Goal: Task Accomplishment & Management: Complete application form

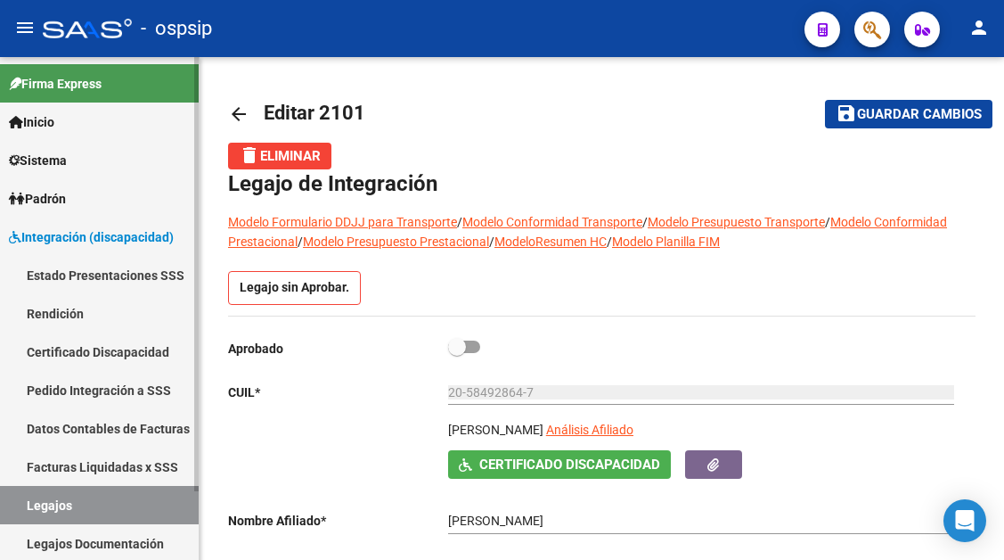
scroll to position [12, 0]
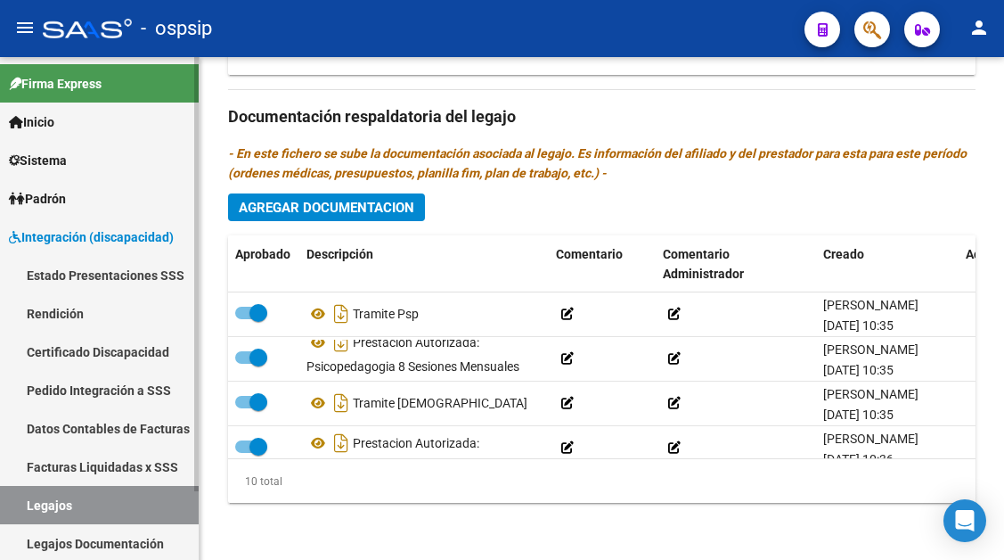
click at [58, 511] on link "Legajos" at bounding box center [99, 505] width 199 height 38
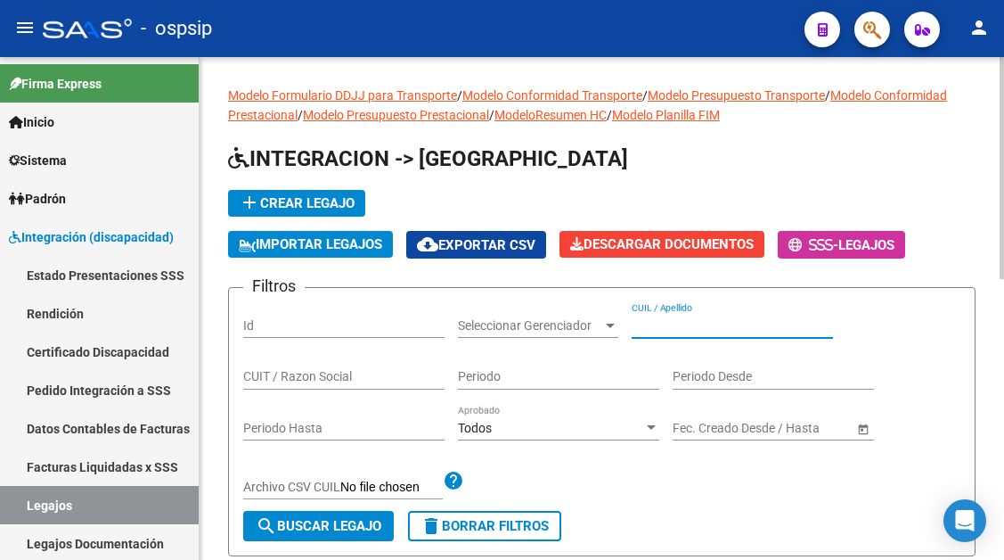
click at [648, 328] on input "CUIL / Apellido" at bounding box center [732, 325] width 201 height 15
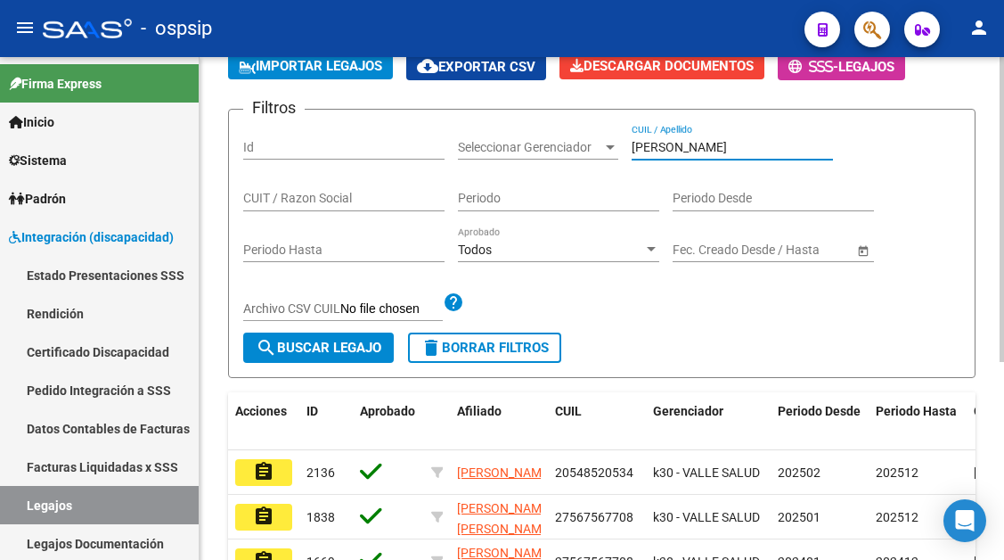
scroll to position [325, 0]
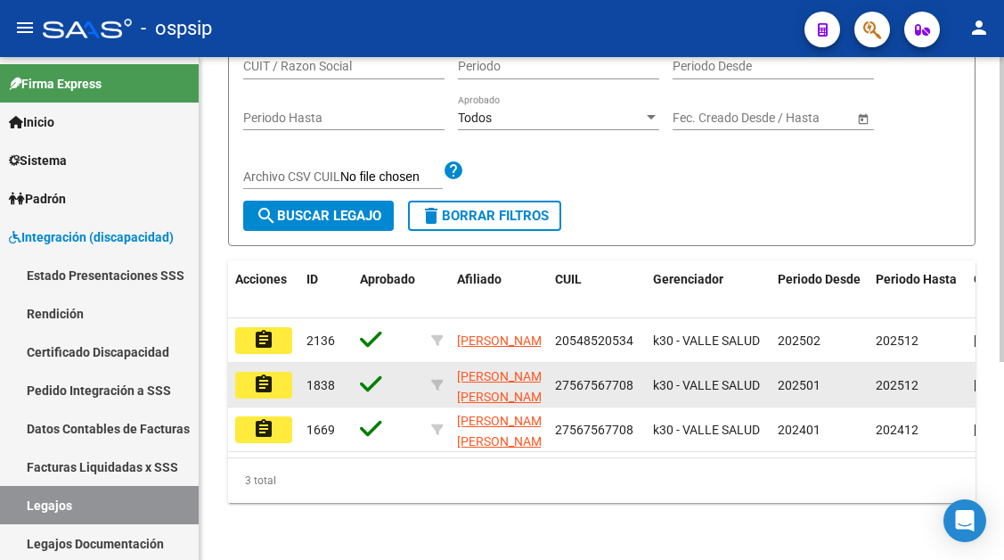
type input "[PERSON_NAME]"
click at [272, 373] on mat-icon "assignment" at bounding box center [263, 383] width 21 height 21
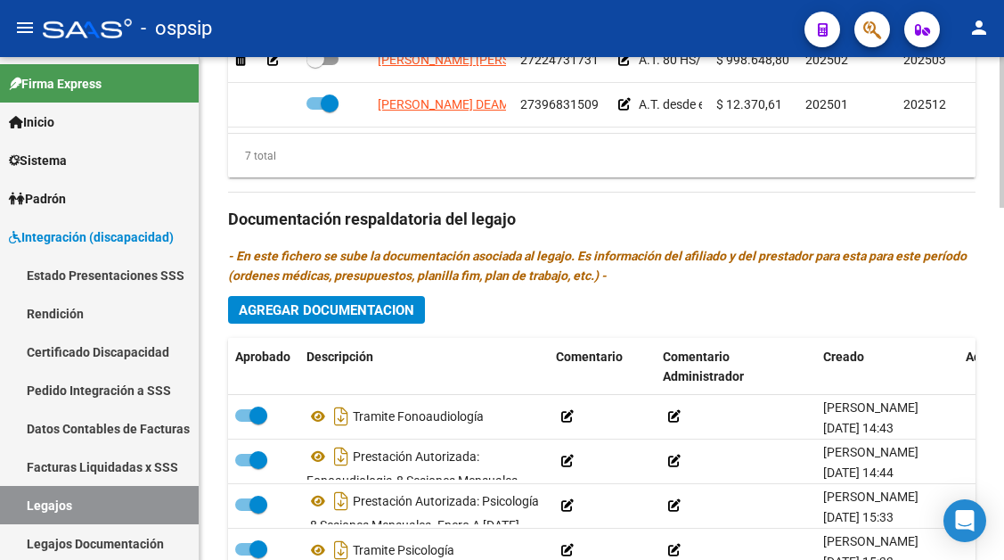
scroll to position [802, 0]
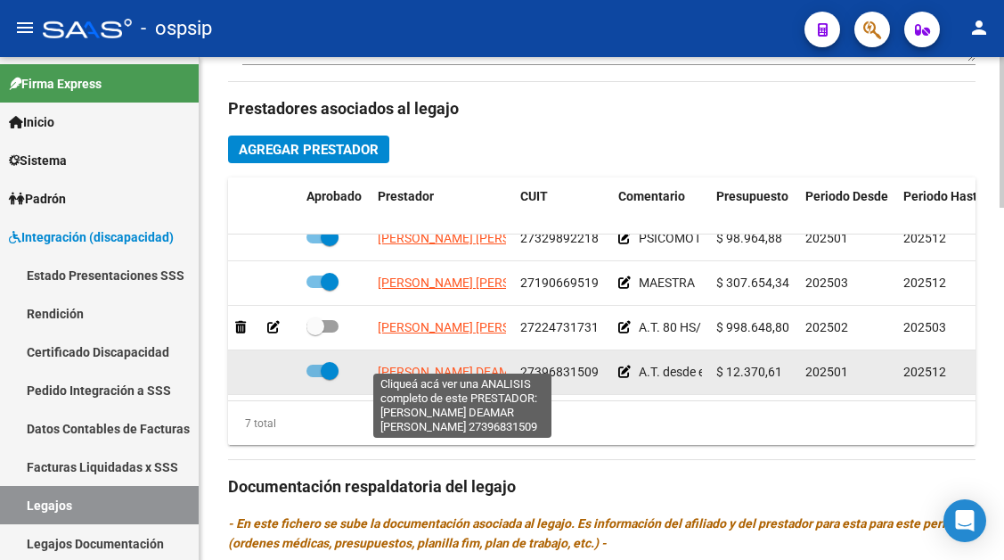
click at [433, 364] on span "[PERSON_NAME] DEAMAR [PERSON_NAME]" at bounding box center [501, 371] width 246 height 14
type textarea "27396831509"
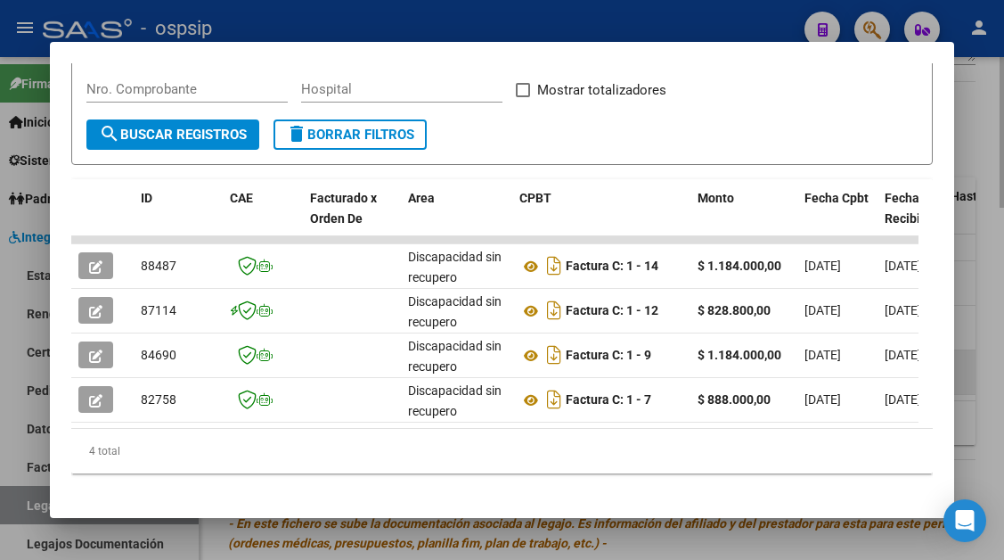
scroll to position [348, 0]
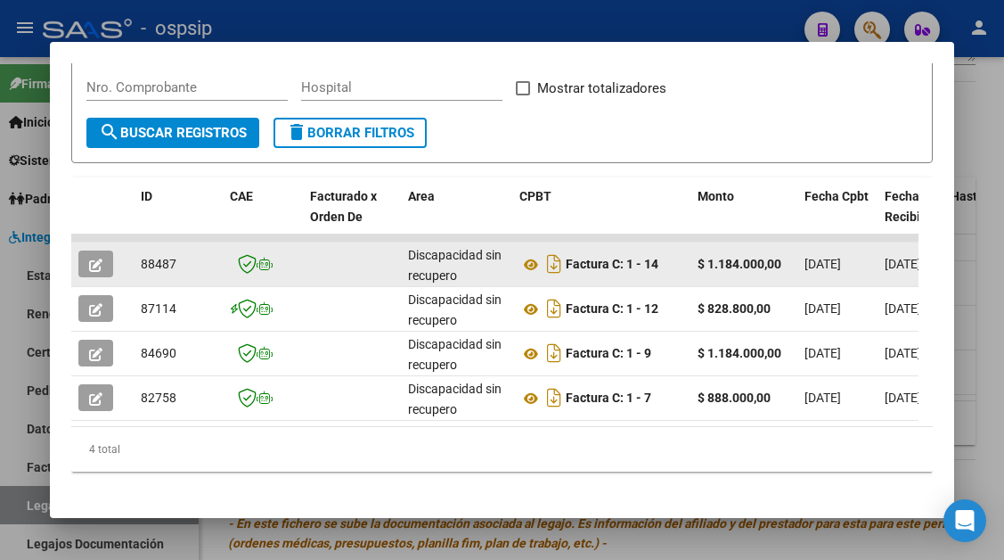
click at [95, 253] on button "button" at bounding box center [95, 263] width 35 height 27
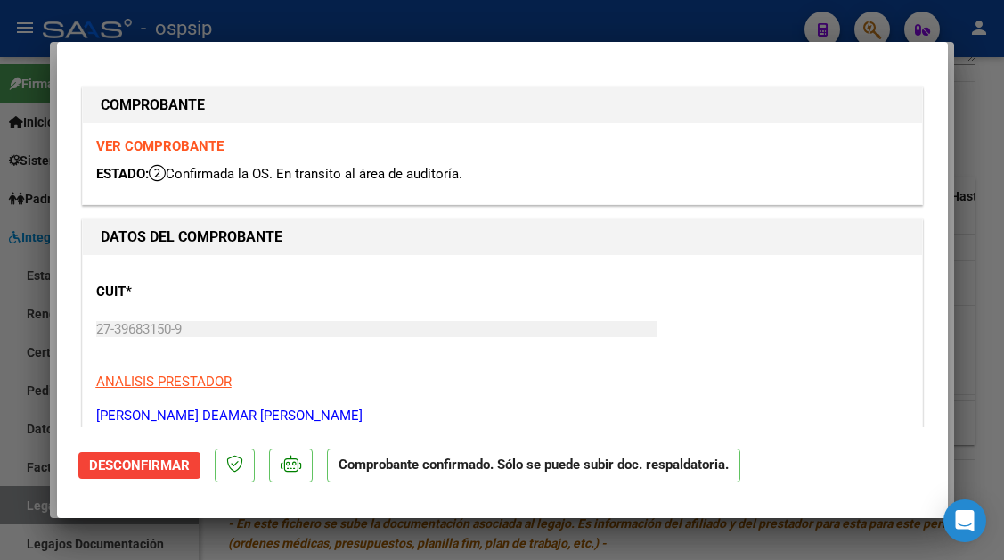
type input "$ 0,00"
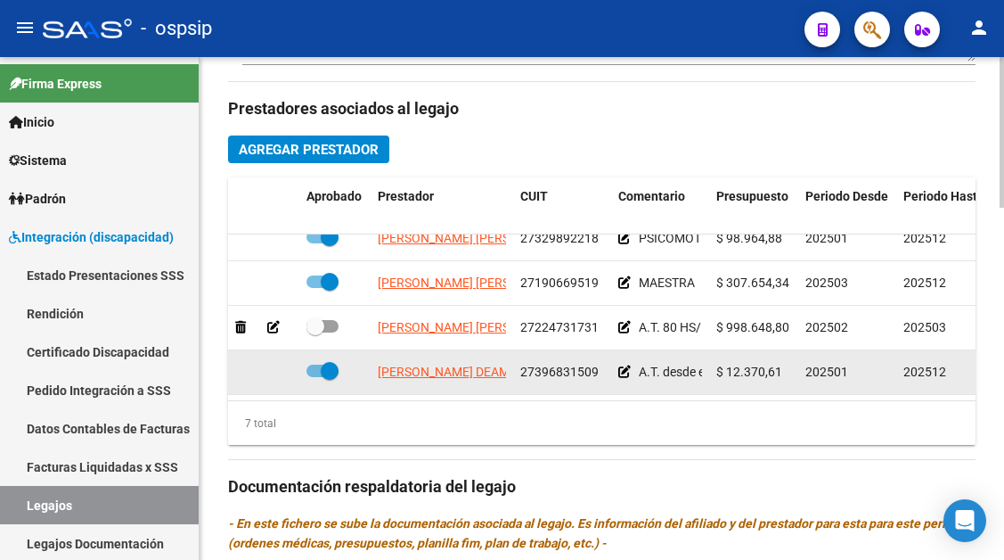
click at [327, 362] on span at bounding box center [330, 371] width 18 height 18
click at [315, 377] on input "checkbox" at bounding box center [315, 377] width 1 height 1
checkbox input "false"
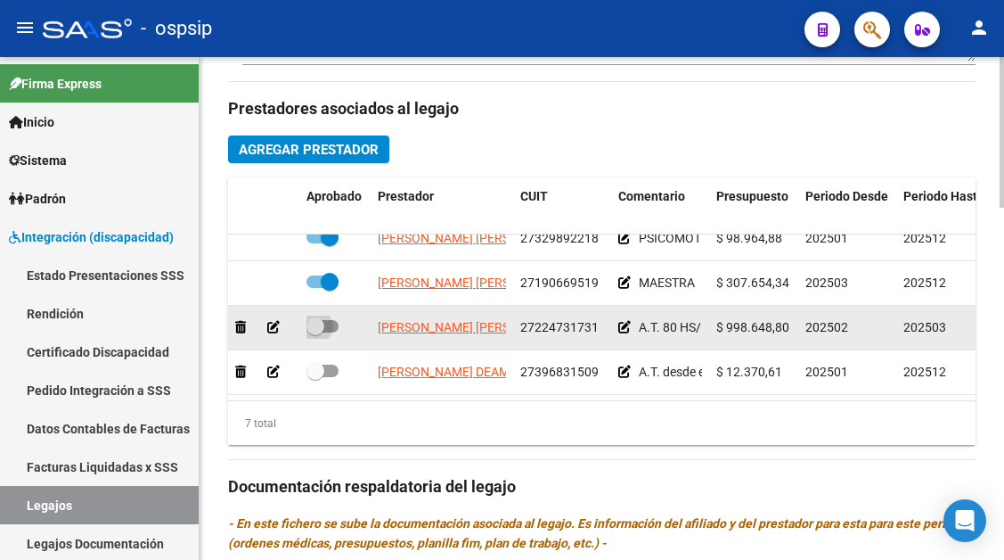
click at [315, 320] on span at bounding box center [316, 326] width 18 height 18
click at [315, 332] on input "checkbox" at bounding box center [315, 332] width 1 height 1
checkbox input "true"
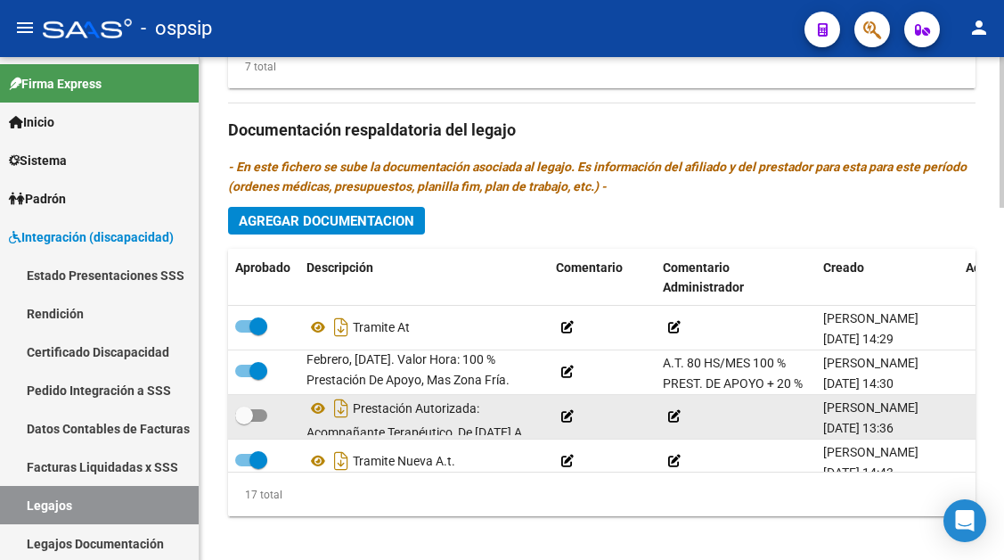
scroll to position [0, 0]
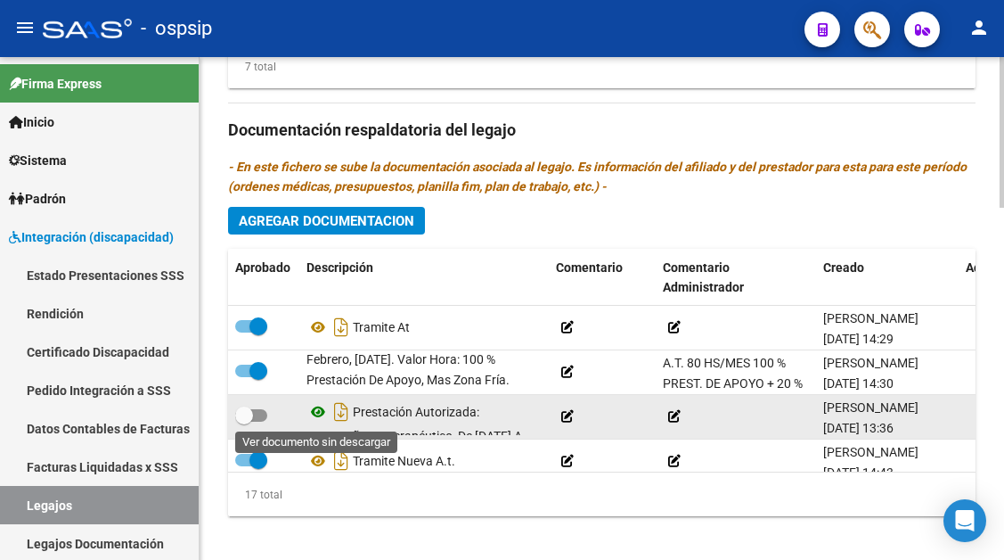
click at [324, 413] on icon at bounding box center [318, 411] width 23 height 21
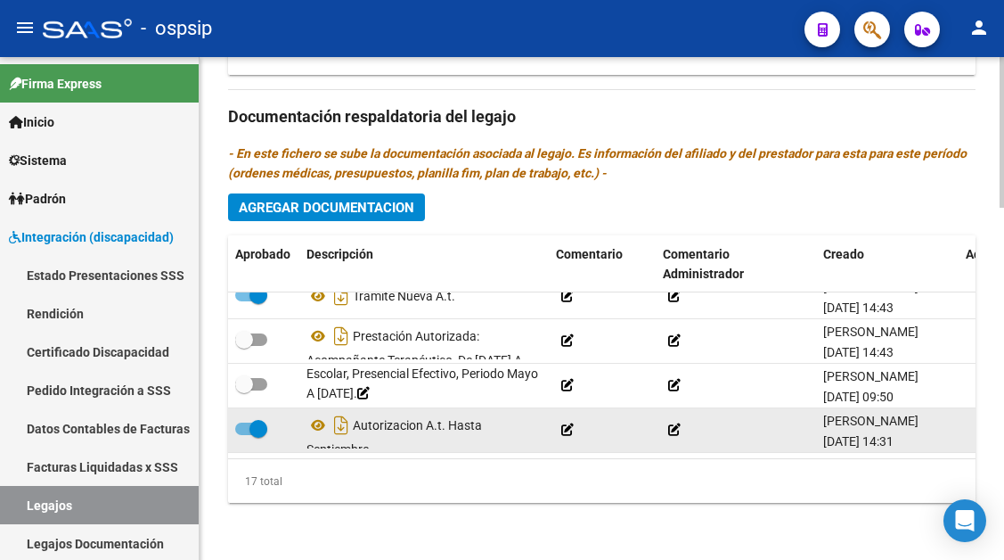
click at [263, 420] on span at bounding box center [259, 429] width 18 height 18
click at [244, 435] on input "checkbox" at bounding box center [243, 435] width 1 height 1
checkbox input "false"
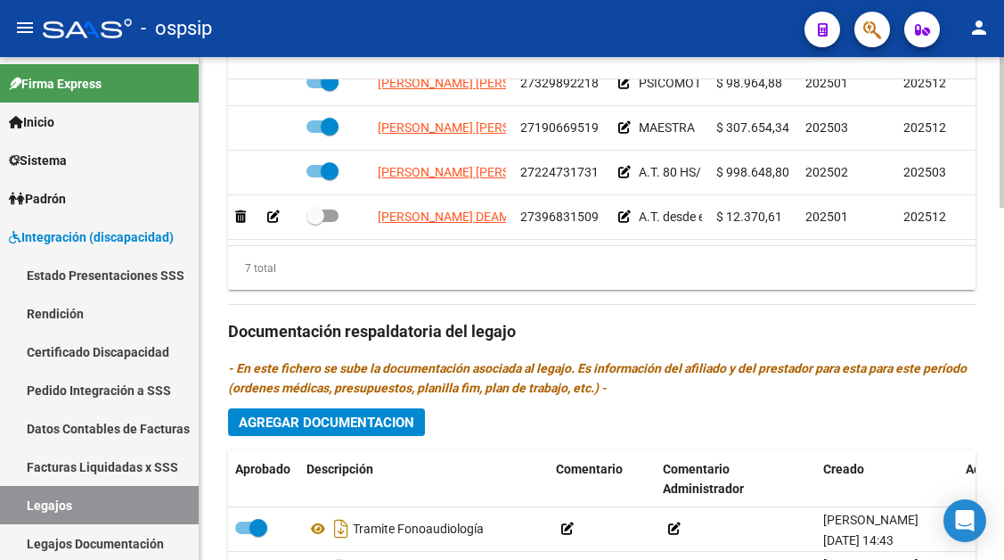
scroll to position [995, 0]
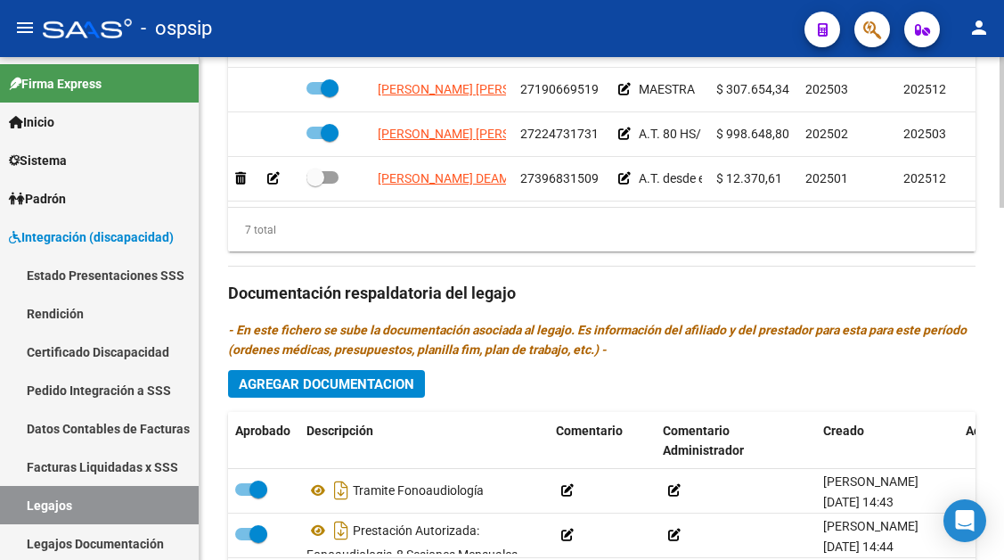
click at [279, 390] on span "Agregar Documentacion" at bounding box center [327, 384] width 176 height 16
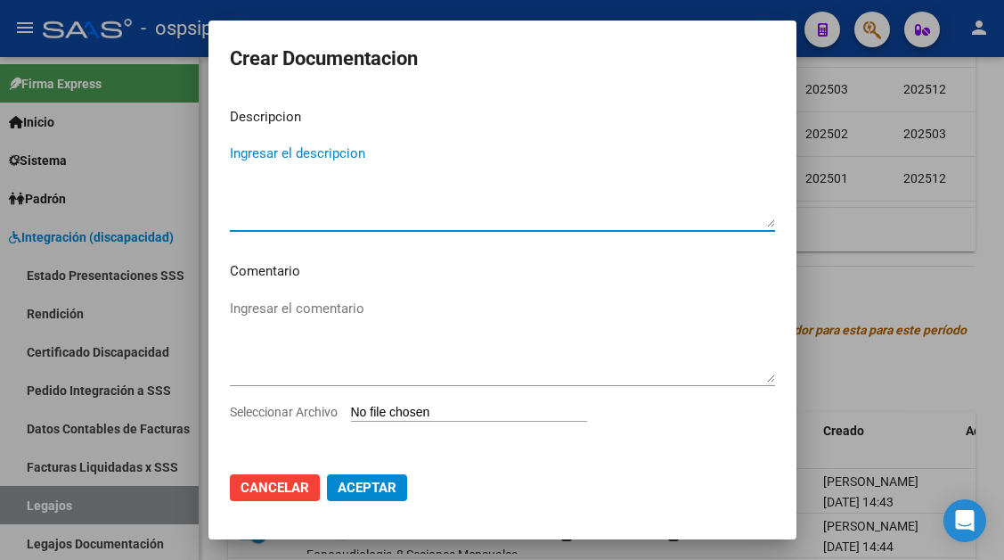
click at [338, 160] on textarea "Ingresar el descripcion" at bounding box center [502, 185] width 545 height 84
type textarea "BAJA A.T. [PERSON_NAME]"
type input "C:\fakepath\baja at.pdf"
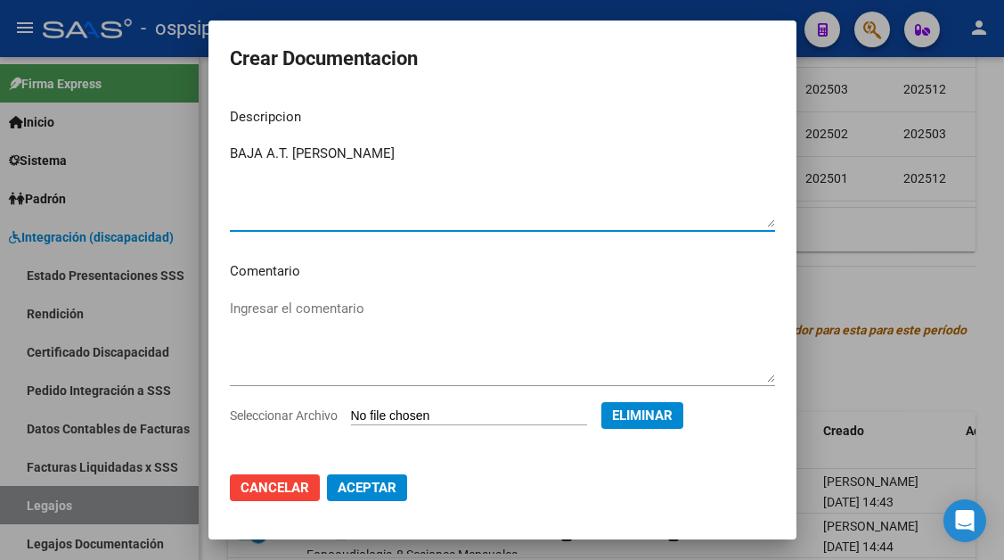
click at [379, 491] on span "Aceptar" at bounding box center [367, 487] width 59 height 16
checkbox input "false"
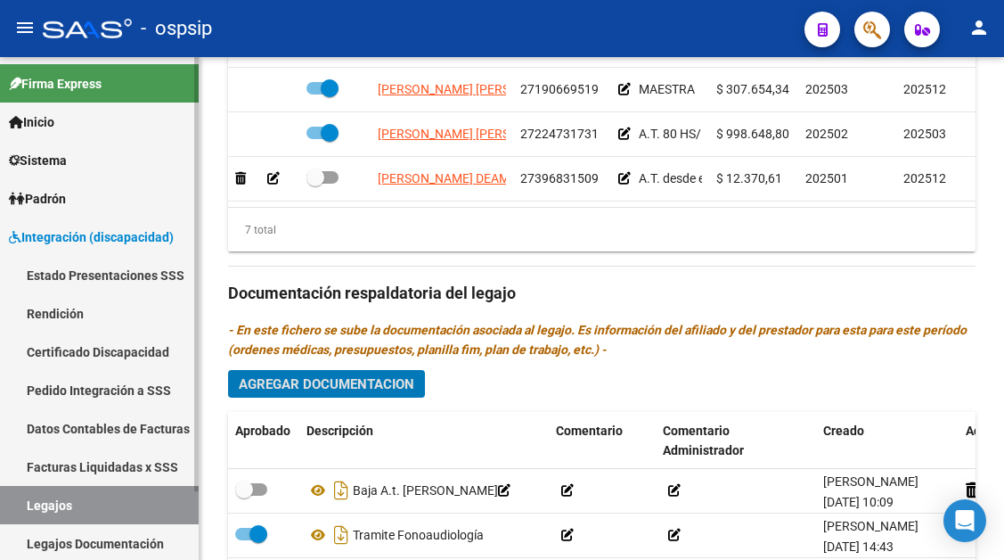
click at [78, 503] on link "Legajos" at bounding box center [99, 505] width 199 height 38
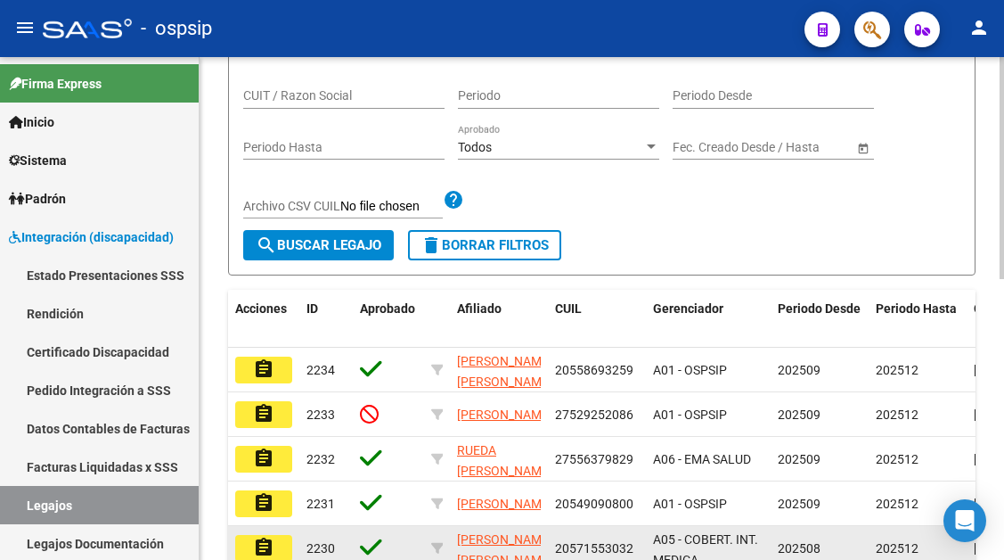
scroll to position [13, 0]
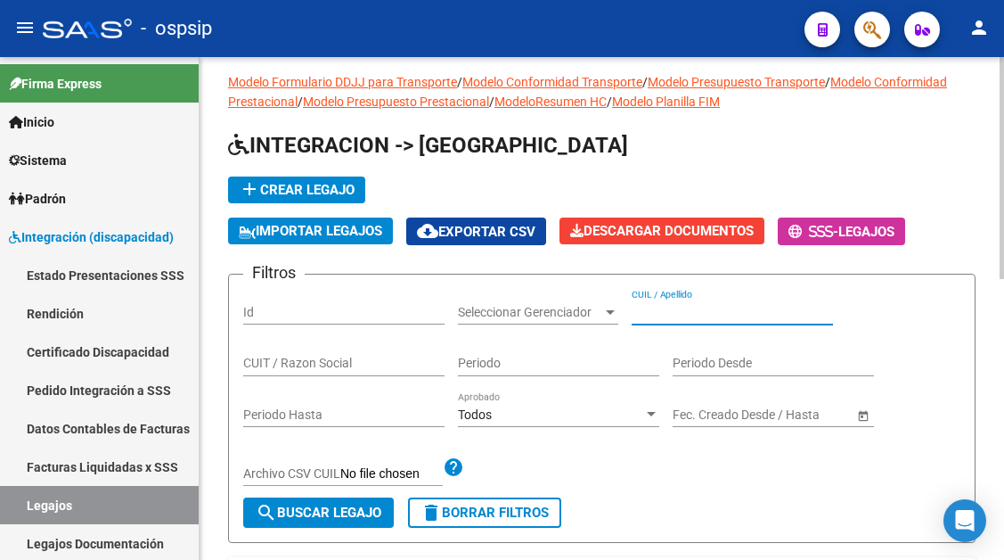
click at [662, 313] on input "CUIL / Apellido" at bounding box center [732, 312] width 201 height 15
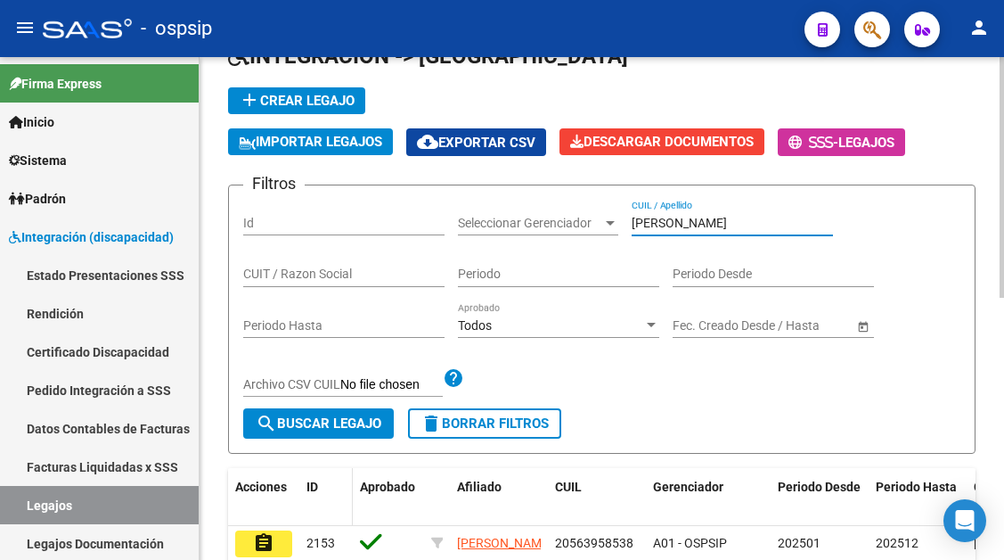
scroll to position [192, 0]
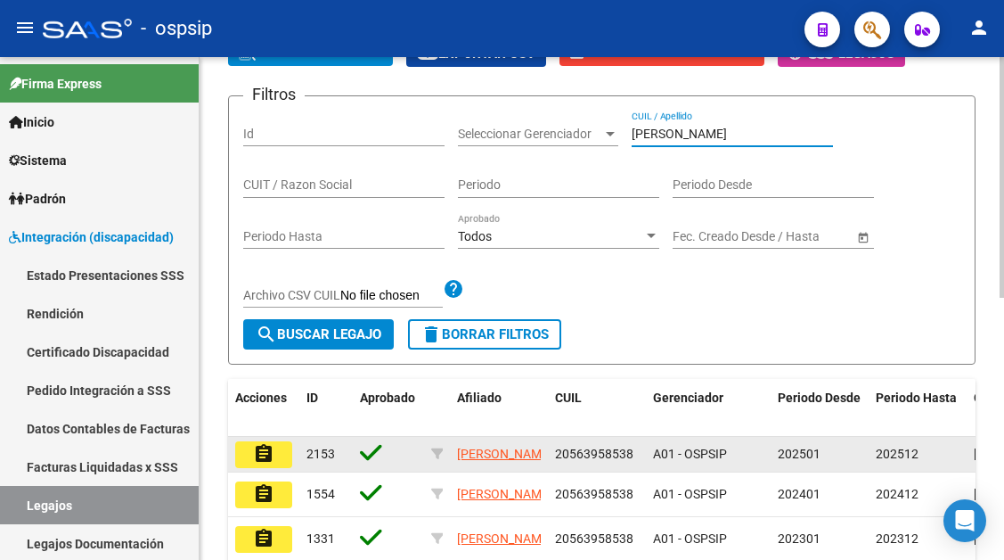
type input "[PERSON_NAME]"
click at [277, 450] on button "assignment" at bounding box center [263, 454] width 57 height 27
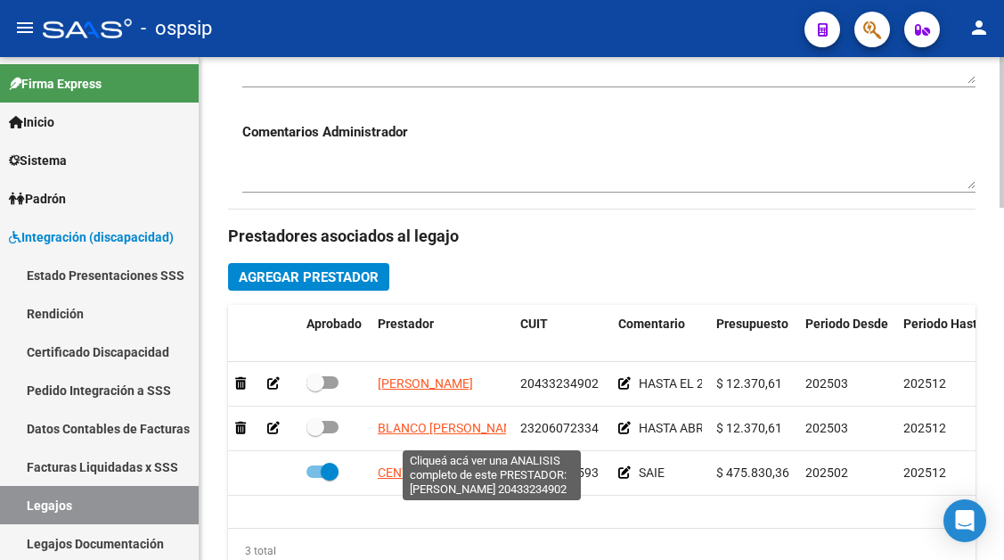
scroll to position [713, 0]
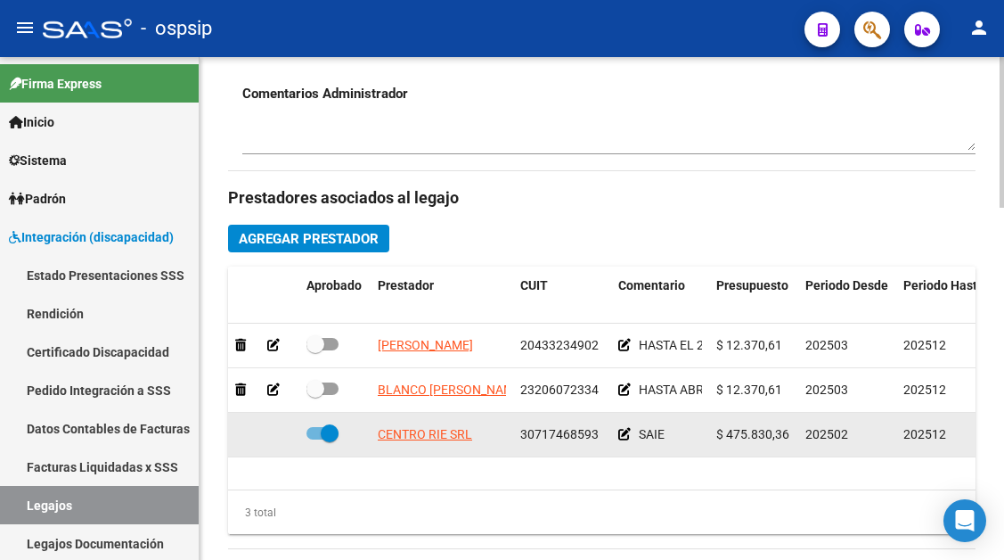
click at [339, 436] on div at bounding box center [335, 433] width 57 height 23
click at [322, 428] on span at bounding box center [330, 433] width 18 height 18
click at [315, 439] on input "checkbox" at bounding box center [315, 439] width 1 height 1
checkbox input "false"
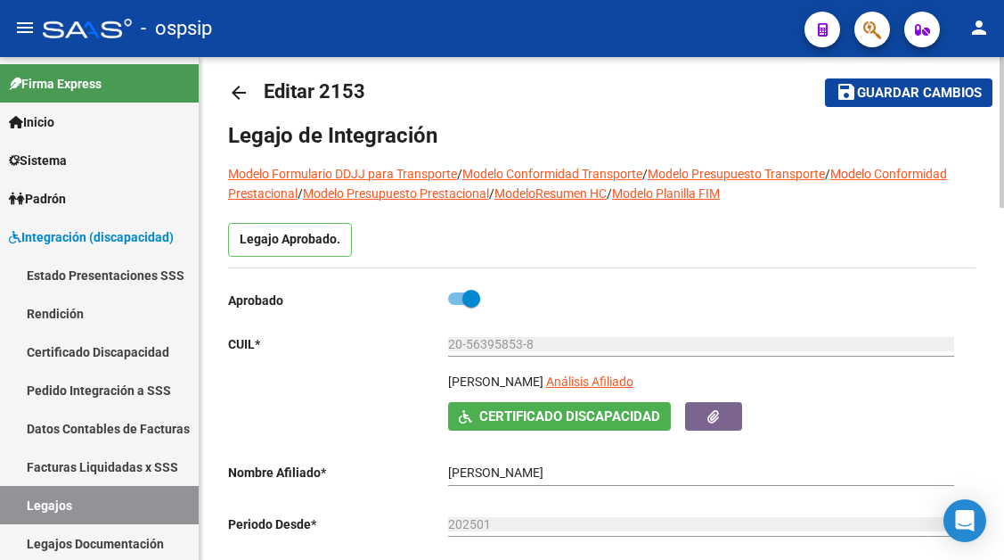
scroll to position [0, 0]
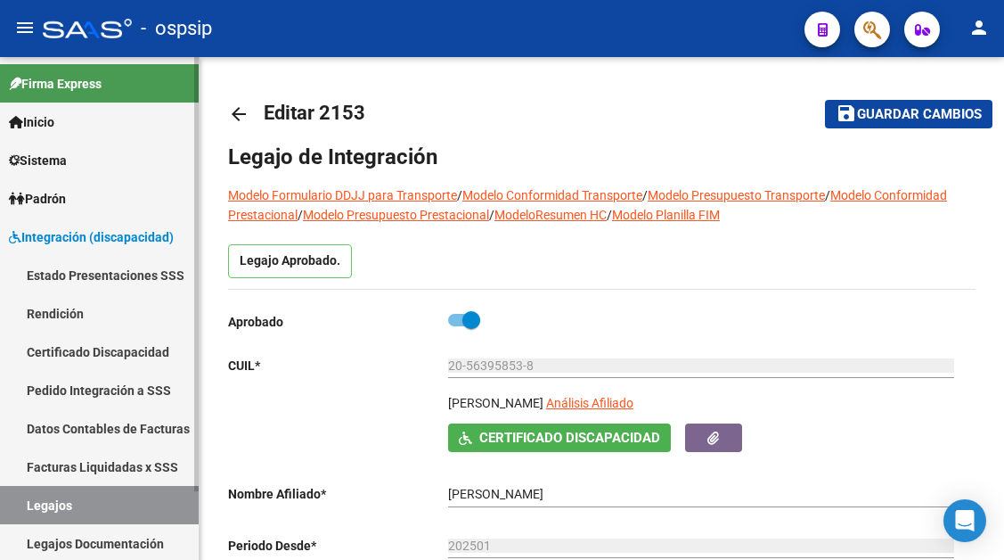
click at [81, 511] on link "Legajos" at bounding box center [99, 505] width 199 height 38
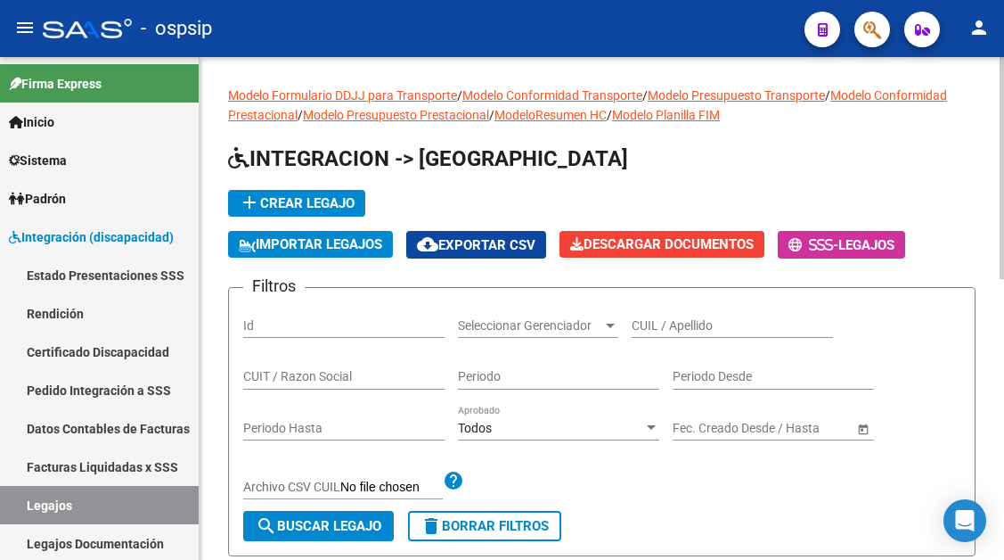
click at [662, 328] on input "CUIL / Apellido" at bounding box center [732, 325] width 201 height 15
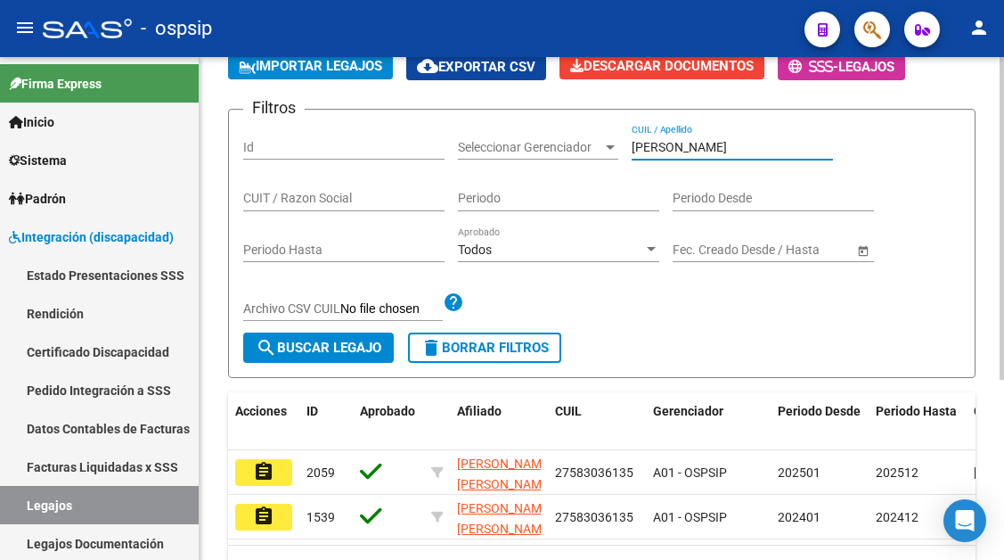
scroll to position [267, 0]
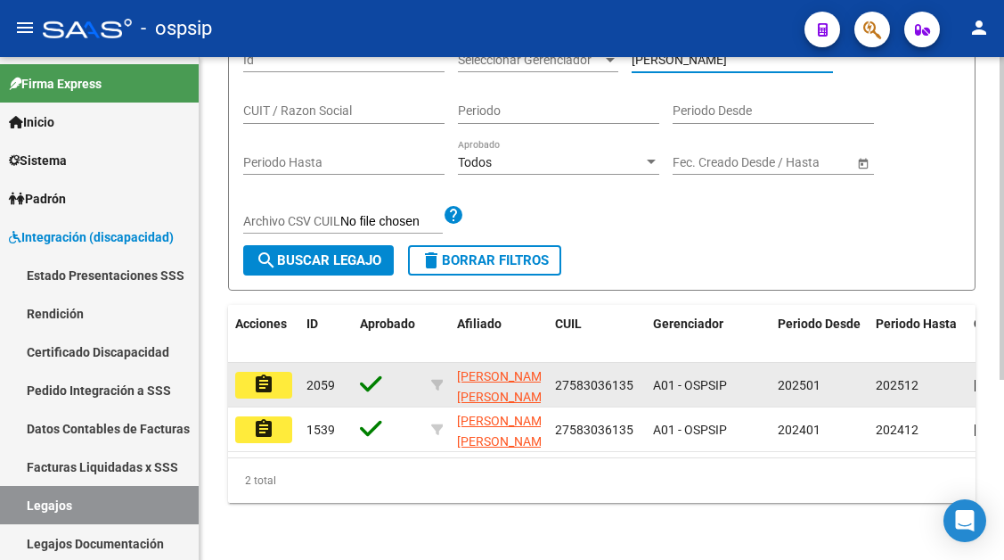
type input "[PERSON_NAME]"
click at [241, 378] on button "assignment" at bounding box center [263, 385] width 57 height 27
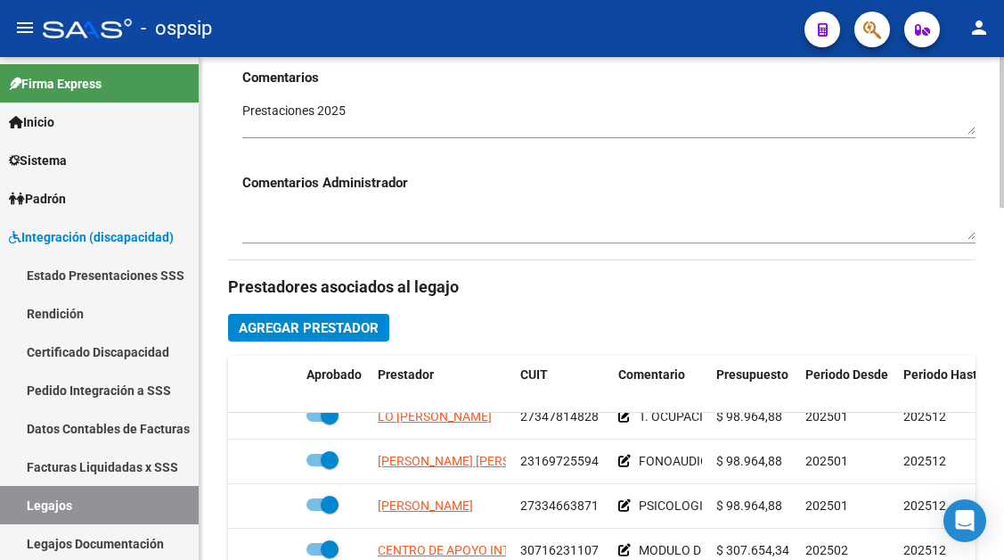
scroll to position [713, 0]
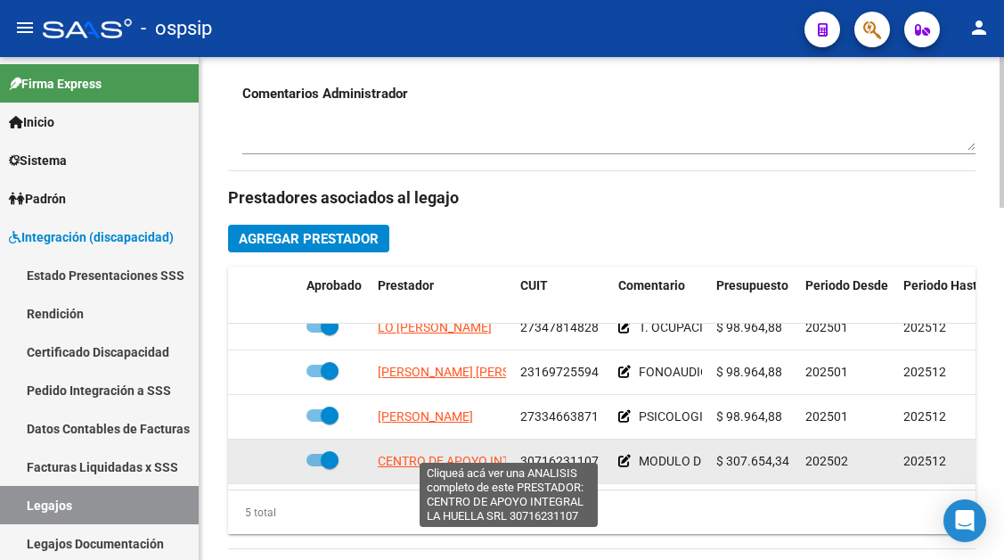
click at [435, 454] on span "CENTRO DE APOYO INTEGRAL LA HUELLA SRL" at bounding box center [509, 461] width 263 height 14
type textarea "30716231107"
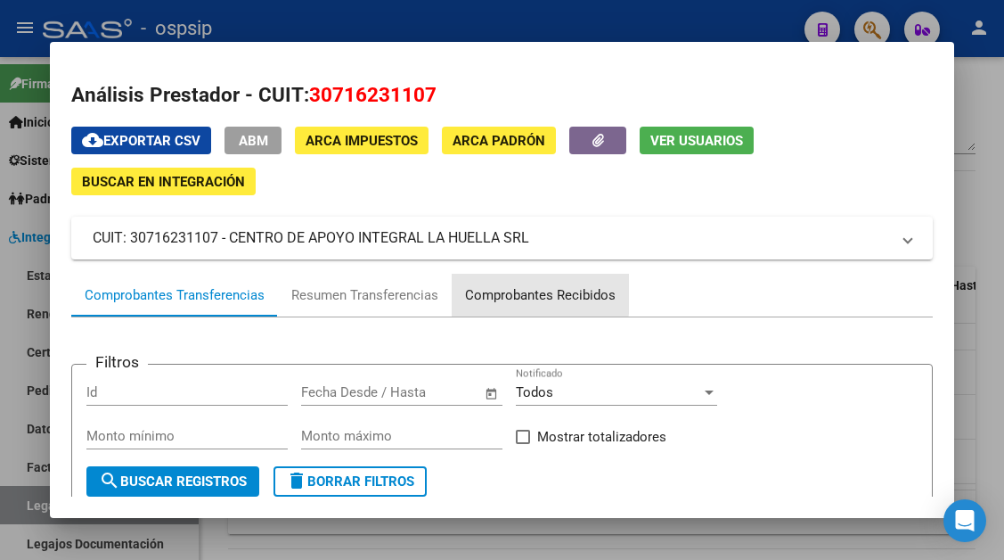
click at [498, 293] on div "Comprobantes Recibidos" at bounding box center [540, 295] width 151 height 20
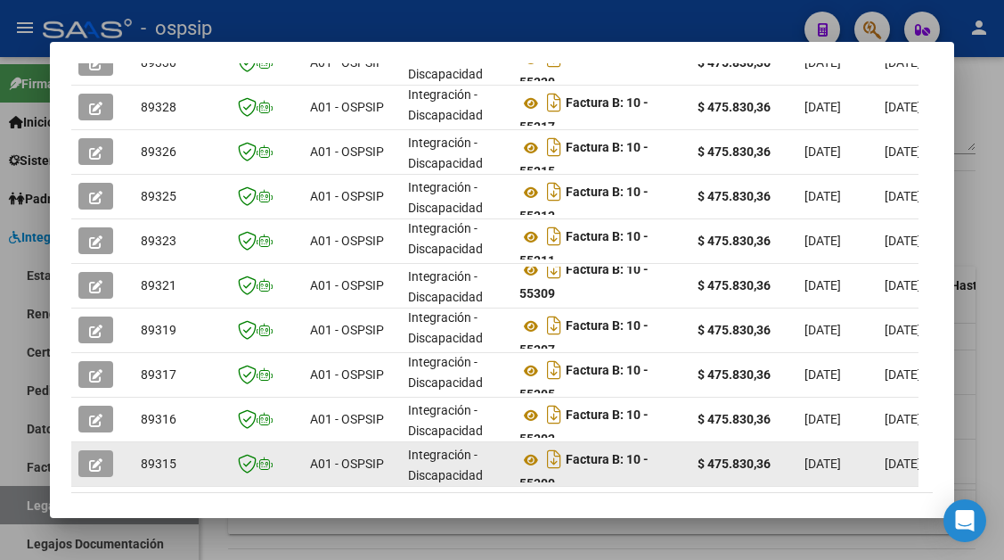
scroll to position [639, 0]
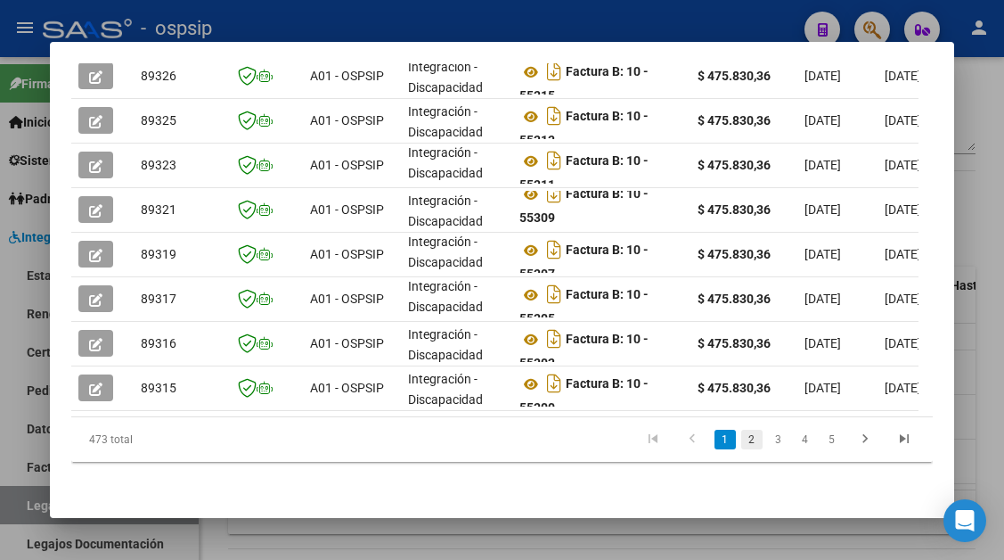
click at [741, 435] on link "2" at bounding box center [751, 440] width 21 height 20
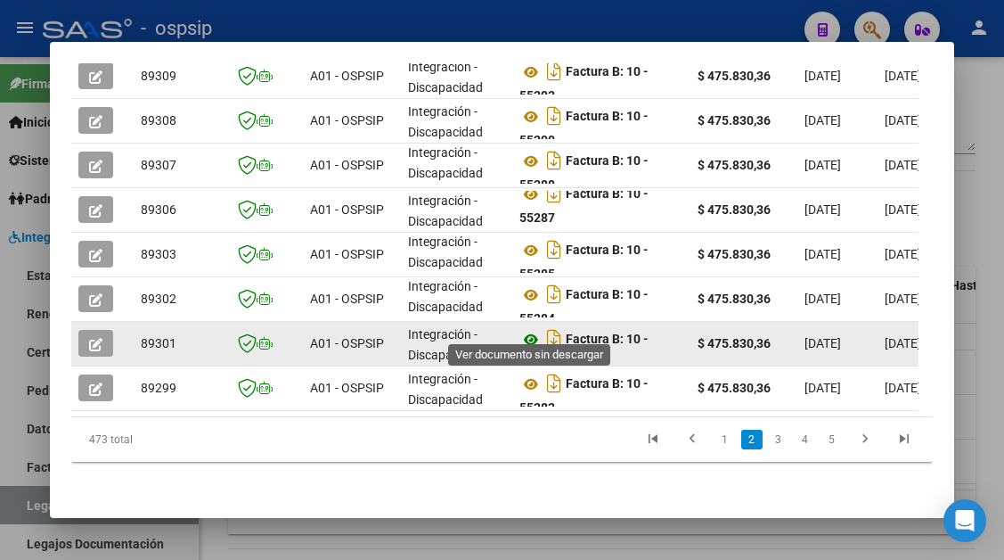
click at [528, 329] on icon at bounding box center [531, 339] width 23 height 21
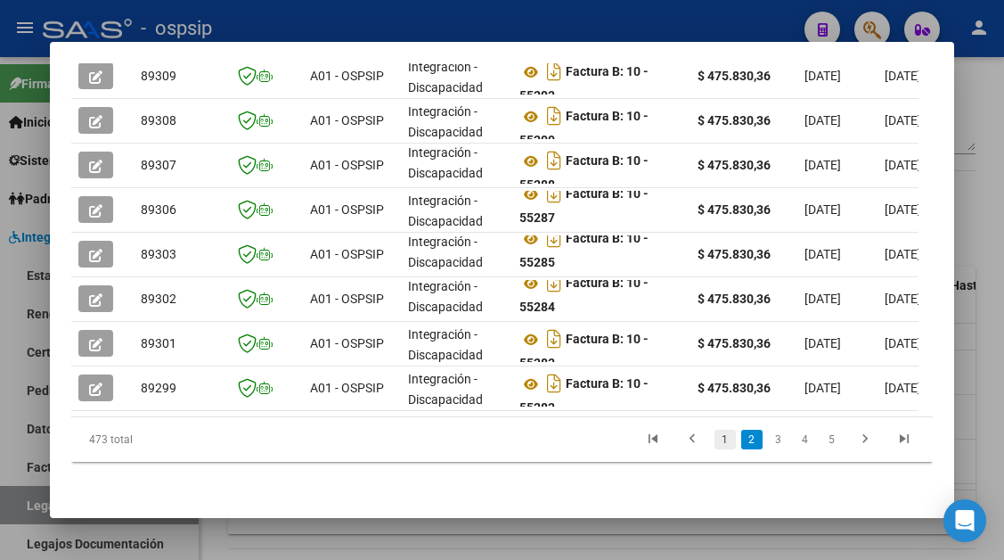
click at [715, 434] on link "1" at bounding box center [725, 440] width 21 height 20
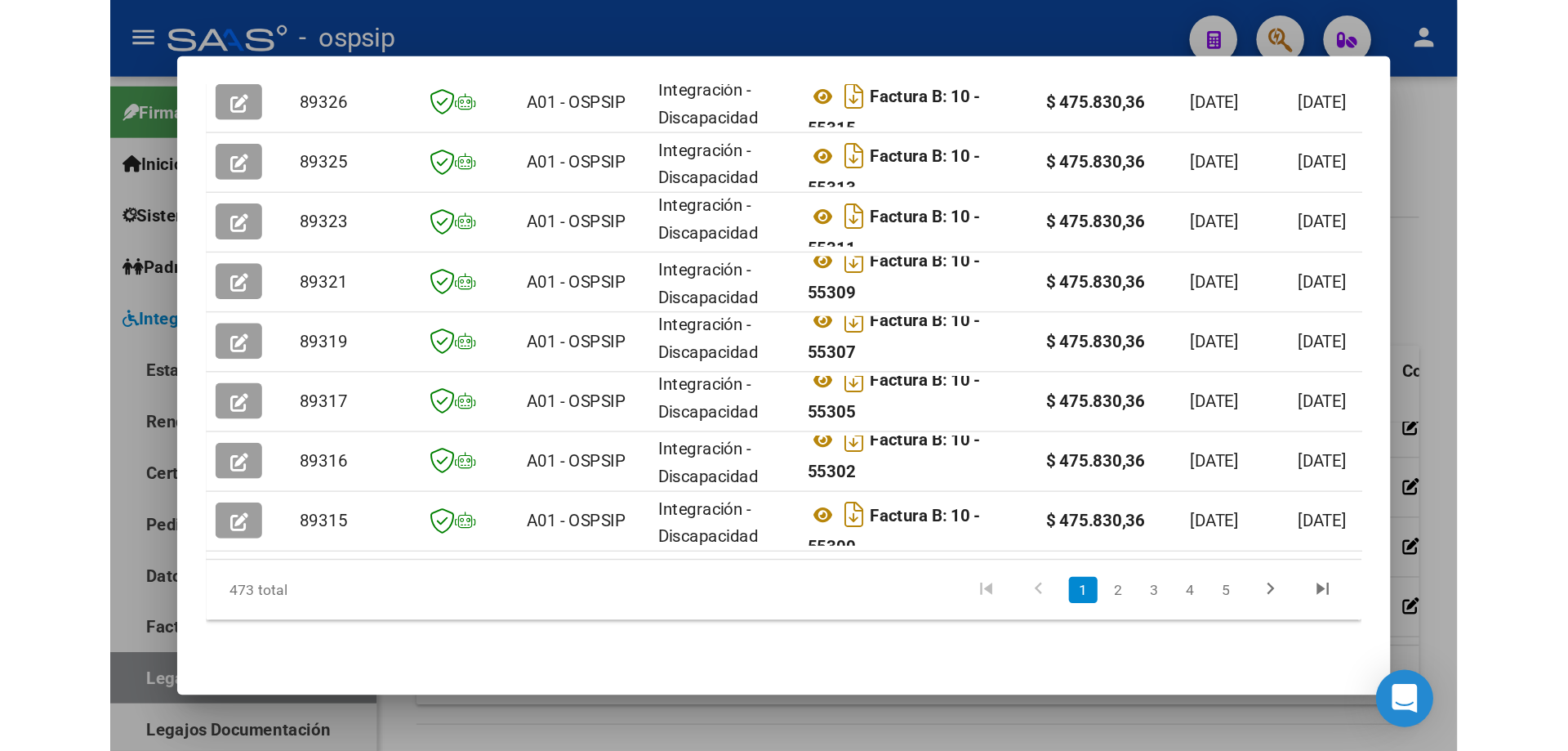
scroll to position [316, 0]
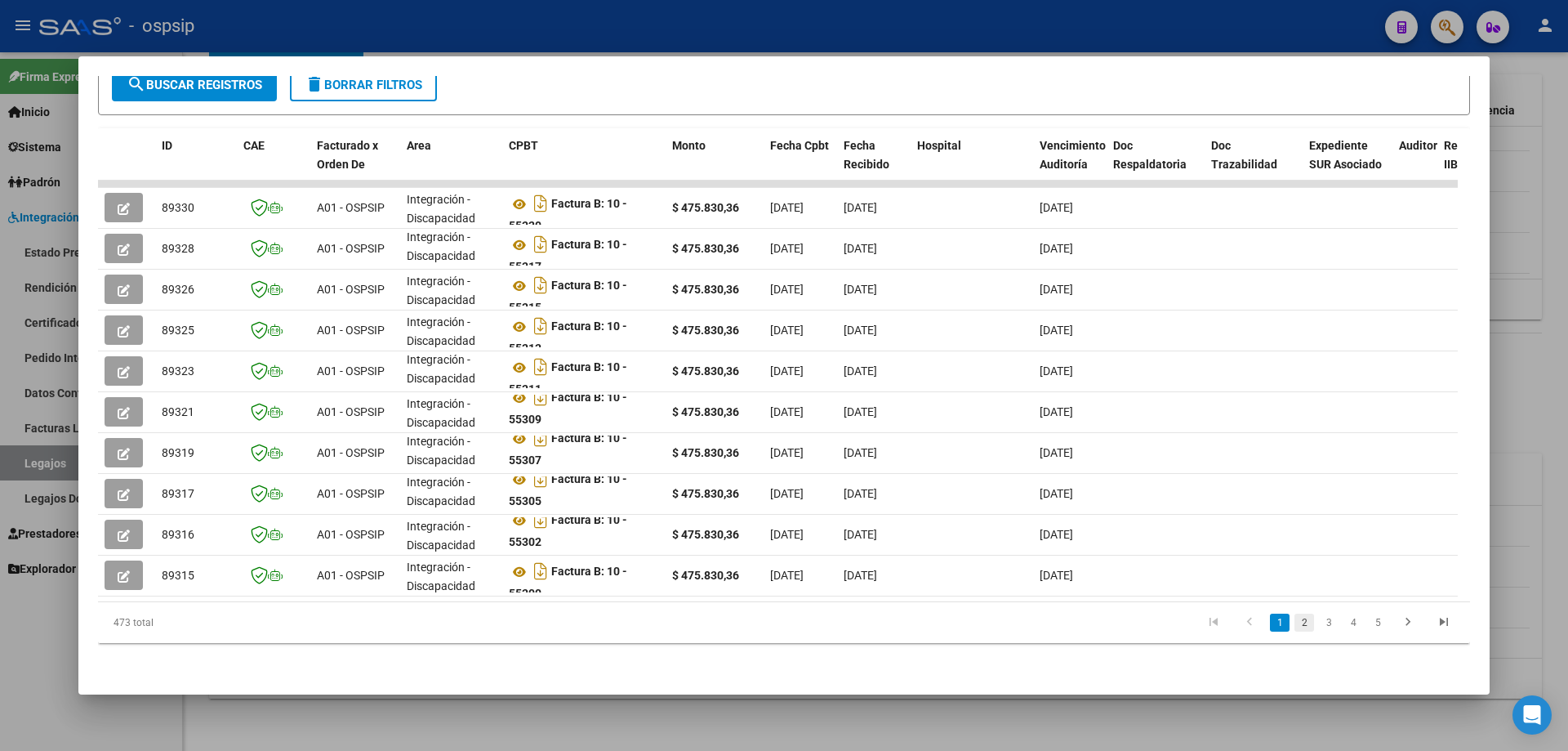
click at [919, 513] on link "2" at bounding box center [1303, 623] width 19 height 18
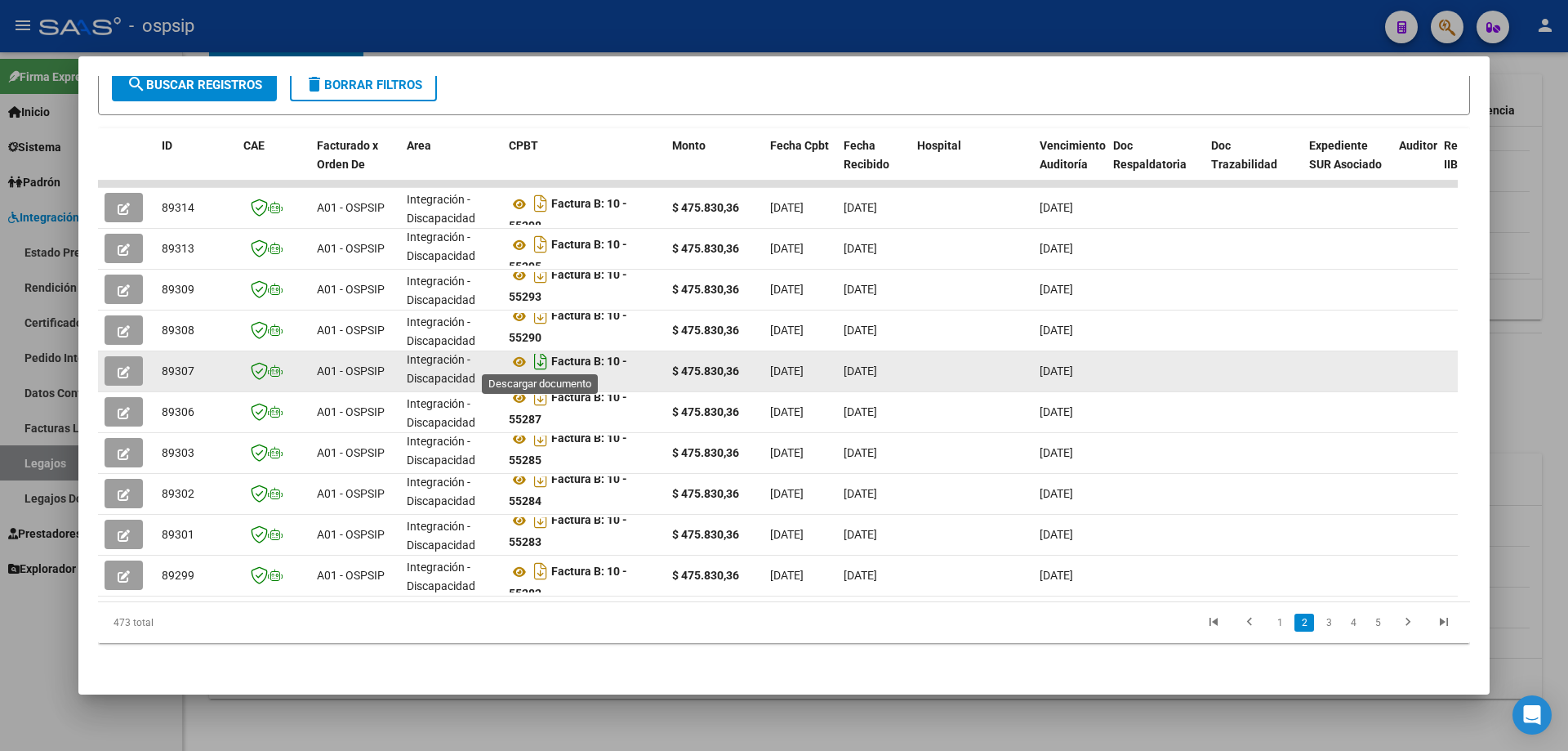
scroll to position [11, 0]
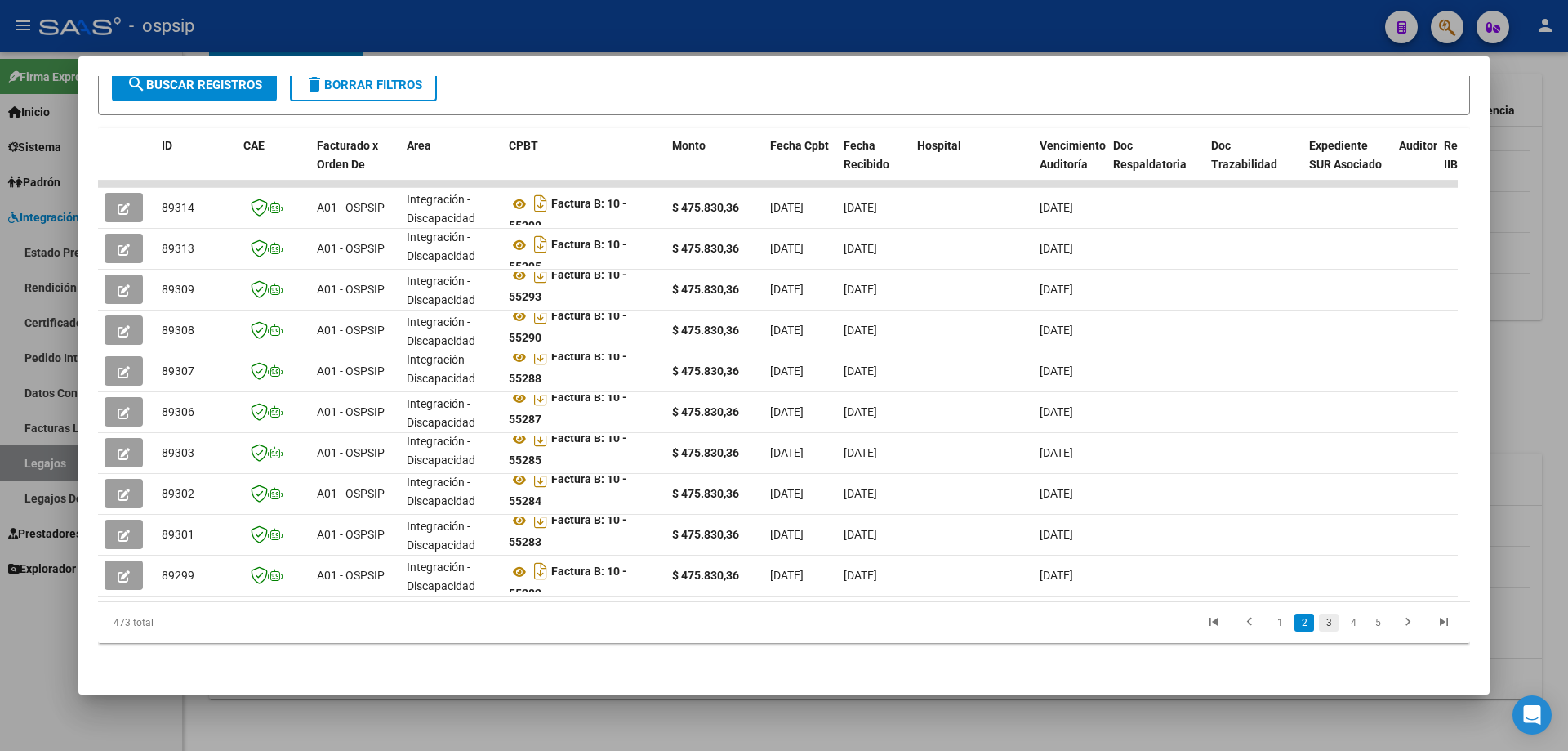
click at [919, 513] on link "3" at bounding box center [1328, 623] width 19 height 18
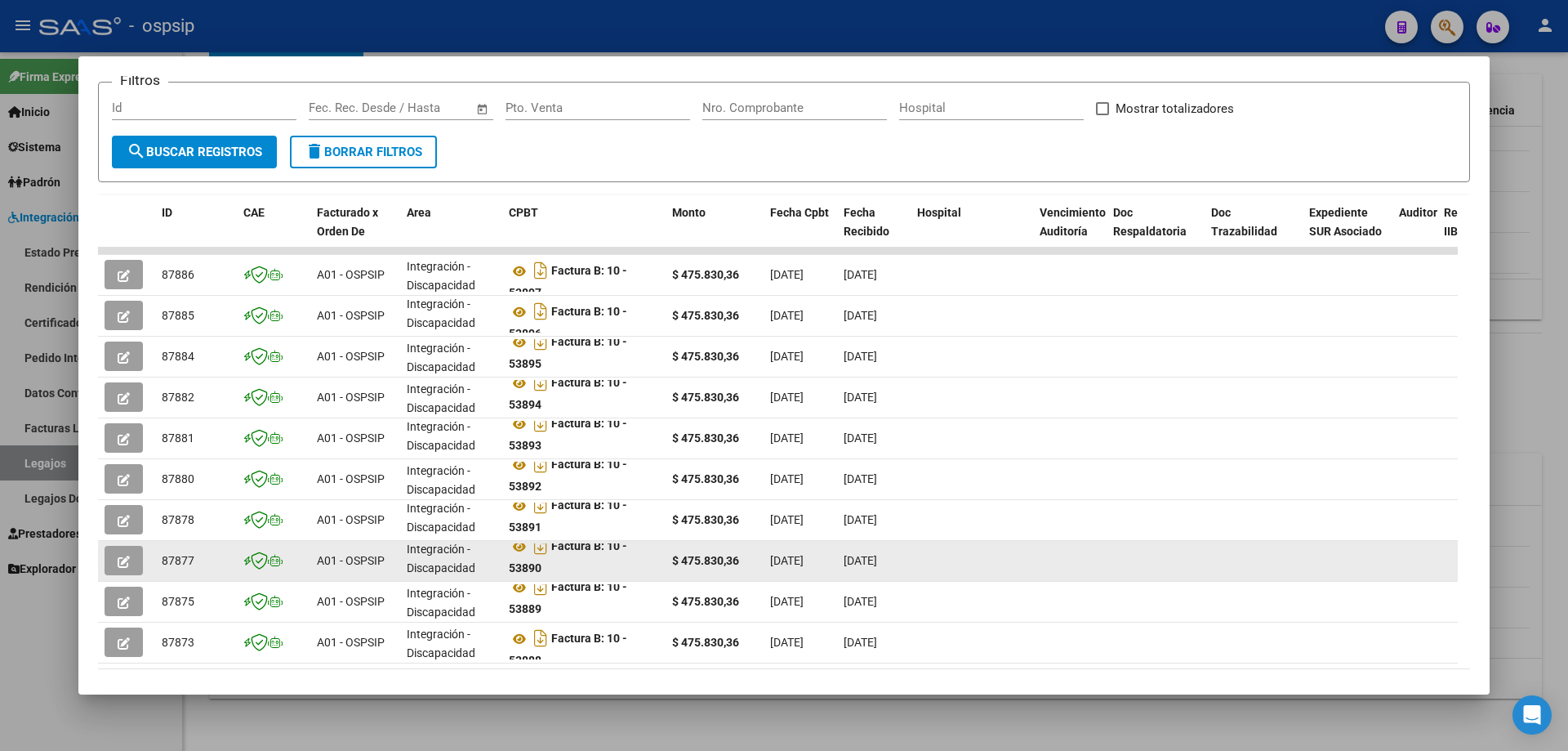
scroll to position [316, 0]
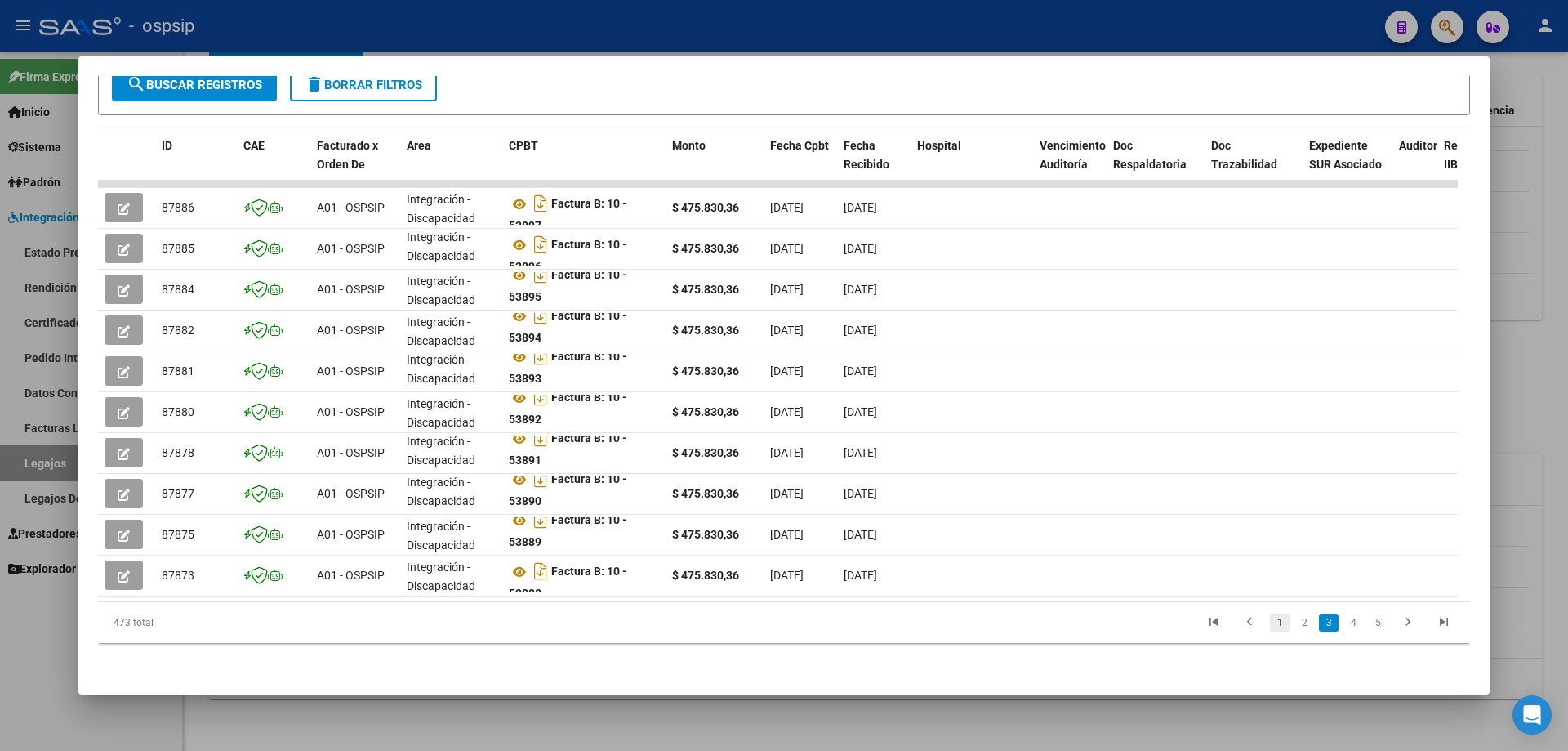
click at [919, 513] on link "1" at bounding box center [1279, 623] width 19 height 18
click at [919, 513] on link "2" at bounding box center [1303, 623] width 19 height 18
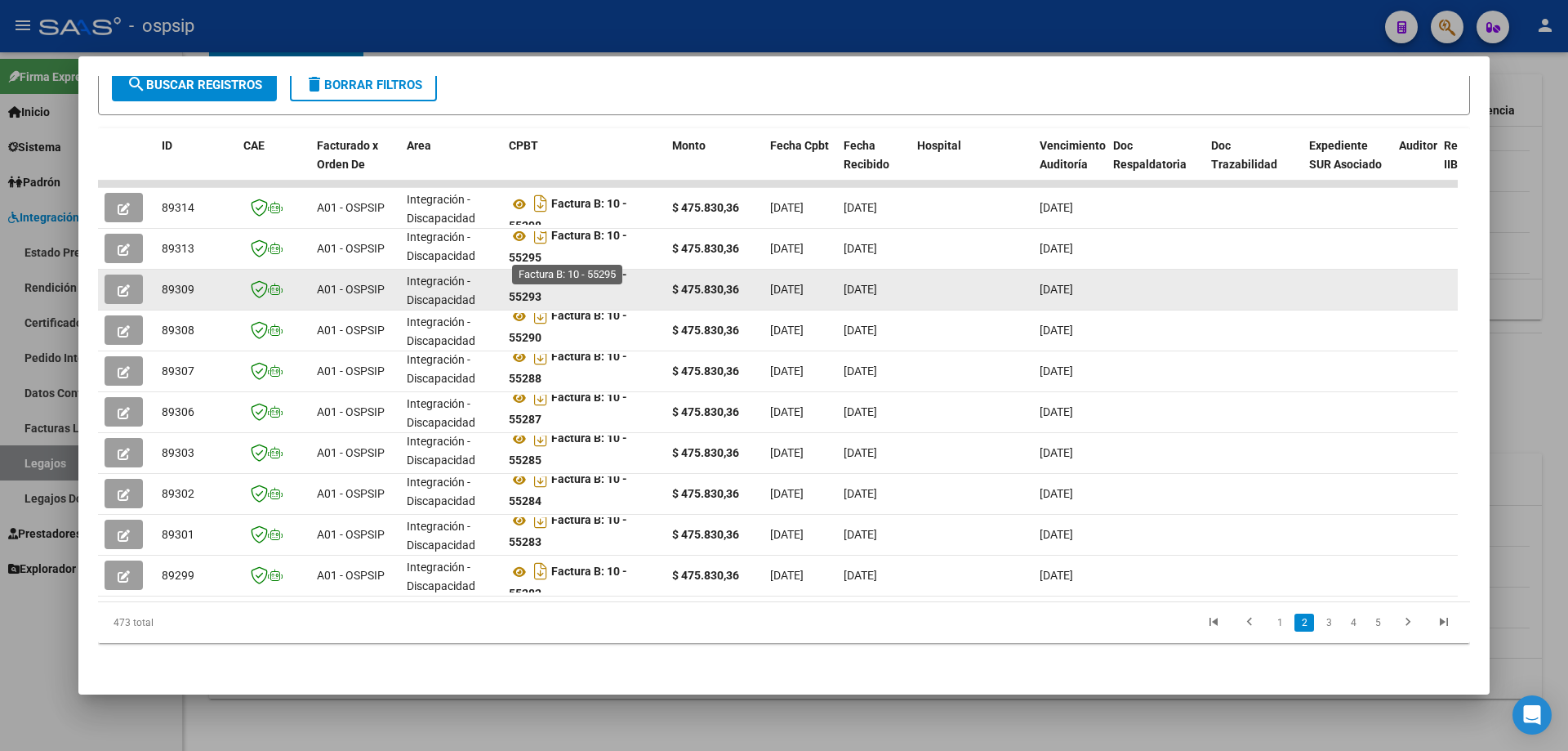
scroll to position [11, 0]
click at [521, 268] on icon at bounding box center [519, 275] width 21 height 19
click at [127, 284] on icon "button" at bounding box center [123, 290] width 12 height 12
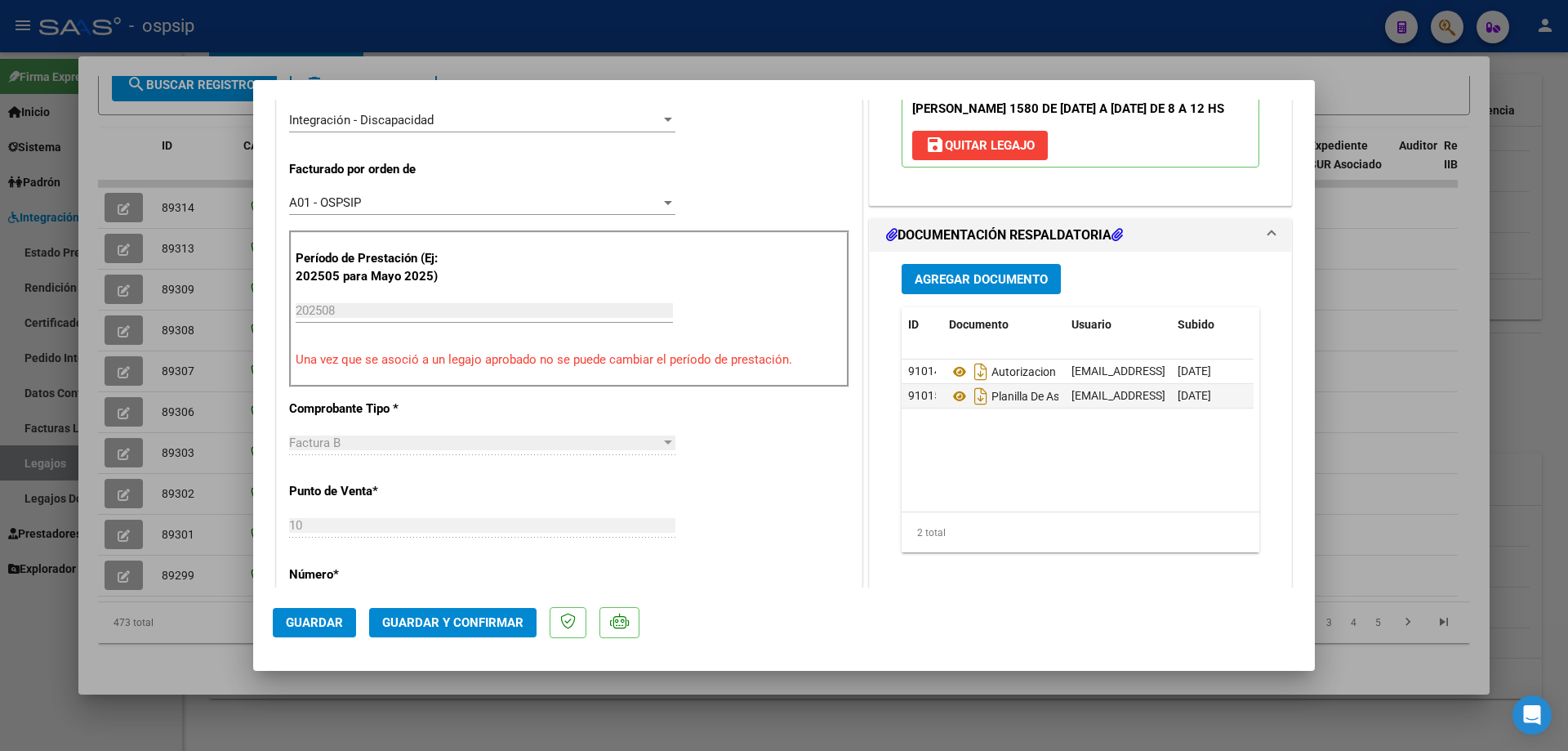
scroll to position [491, 0]
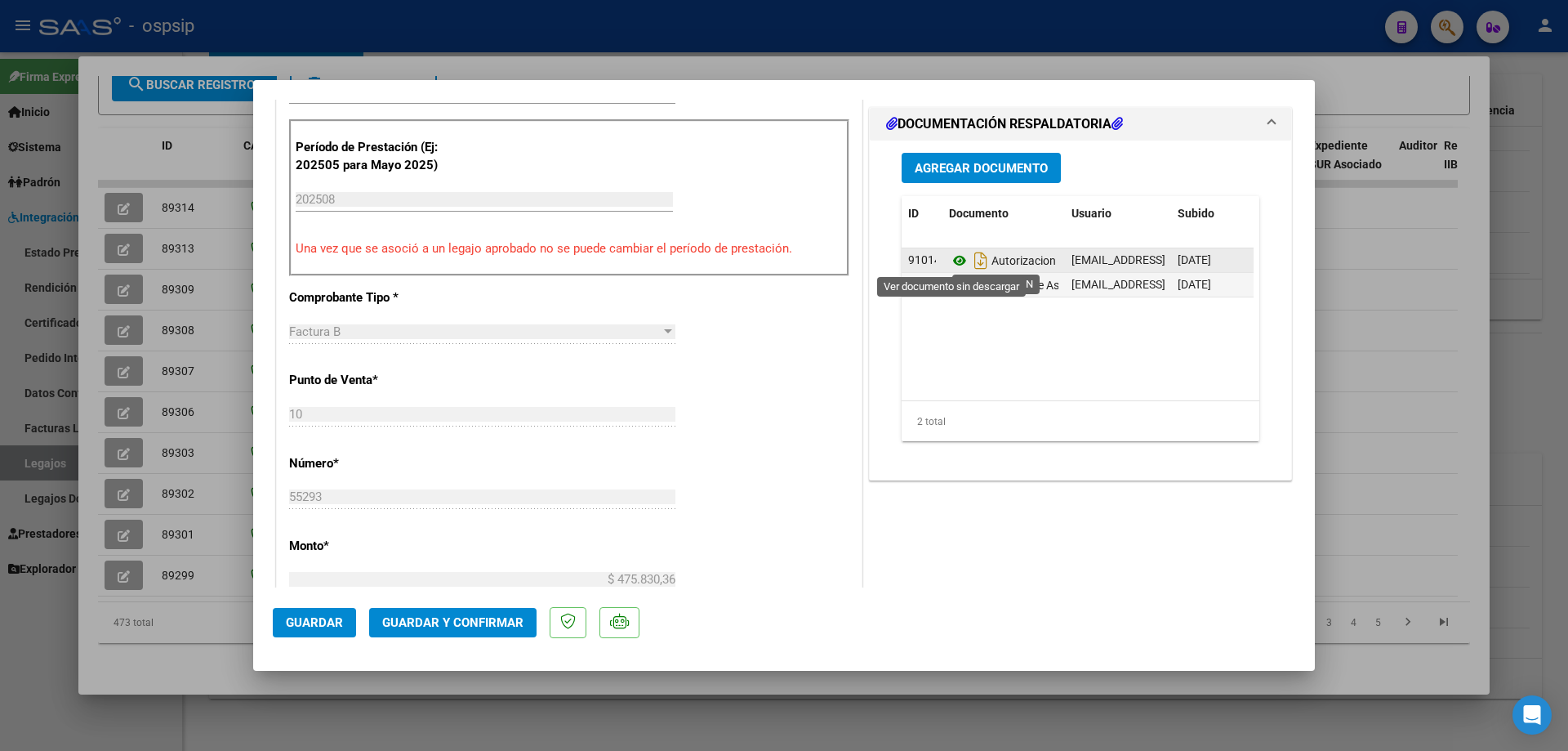
click at [919, 263] on icon at bounding box center [959, 260] width 21 height 19
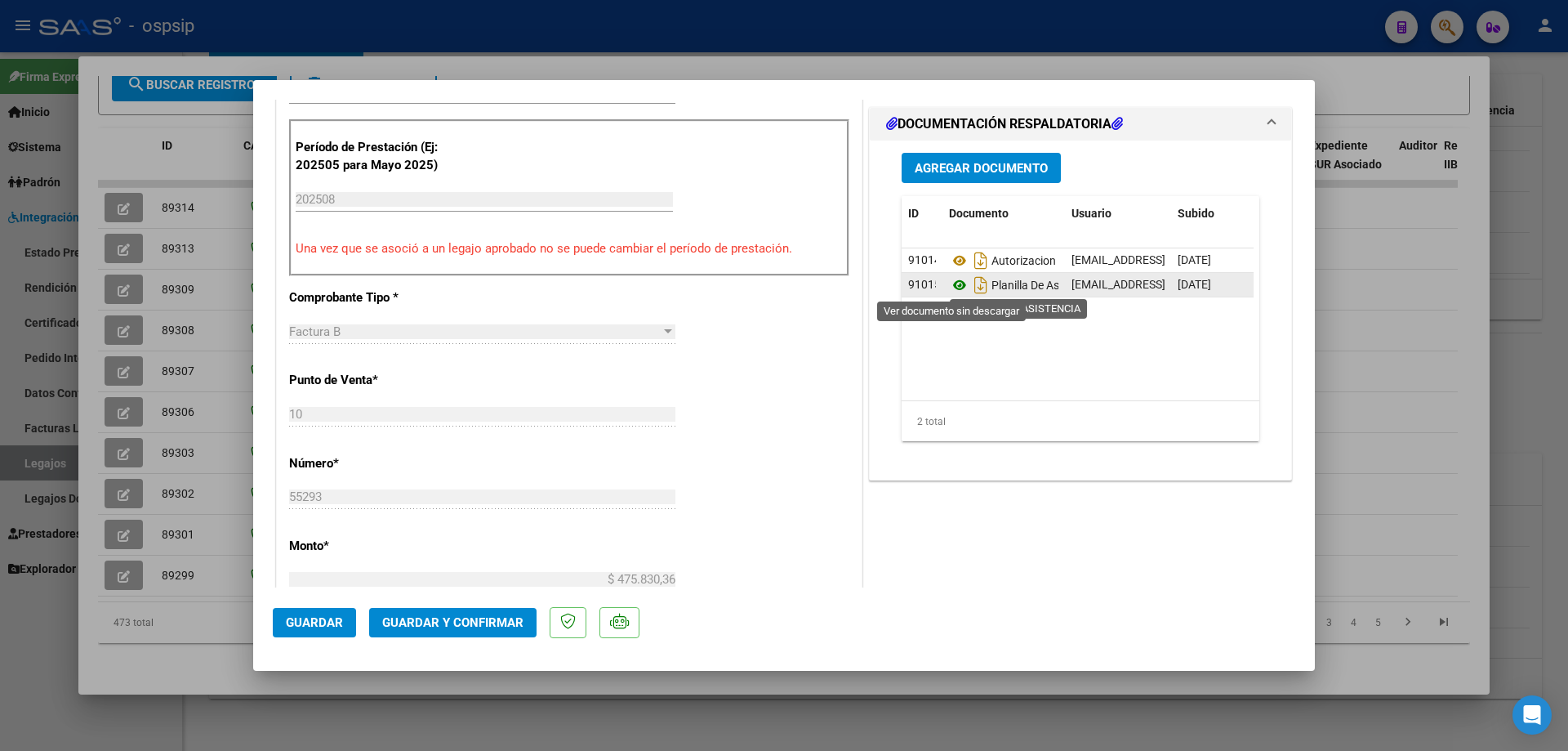
click at [919, 282] on icon at bounding box center [959, 284] width 21 height 19
click at [919, 288] on icon at bounding box center [959, 284] width 21 height 19
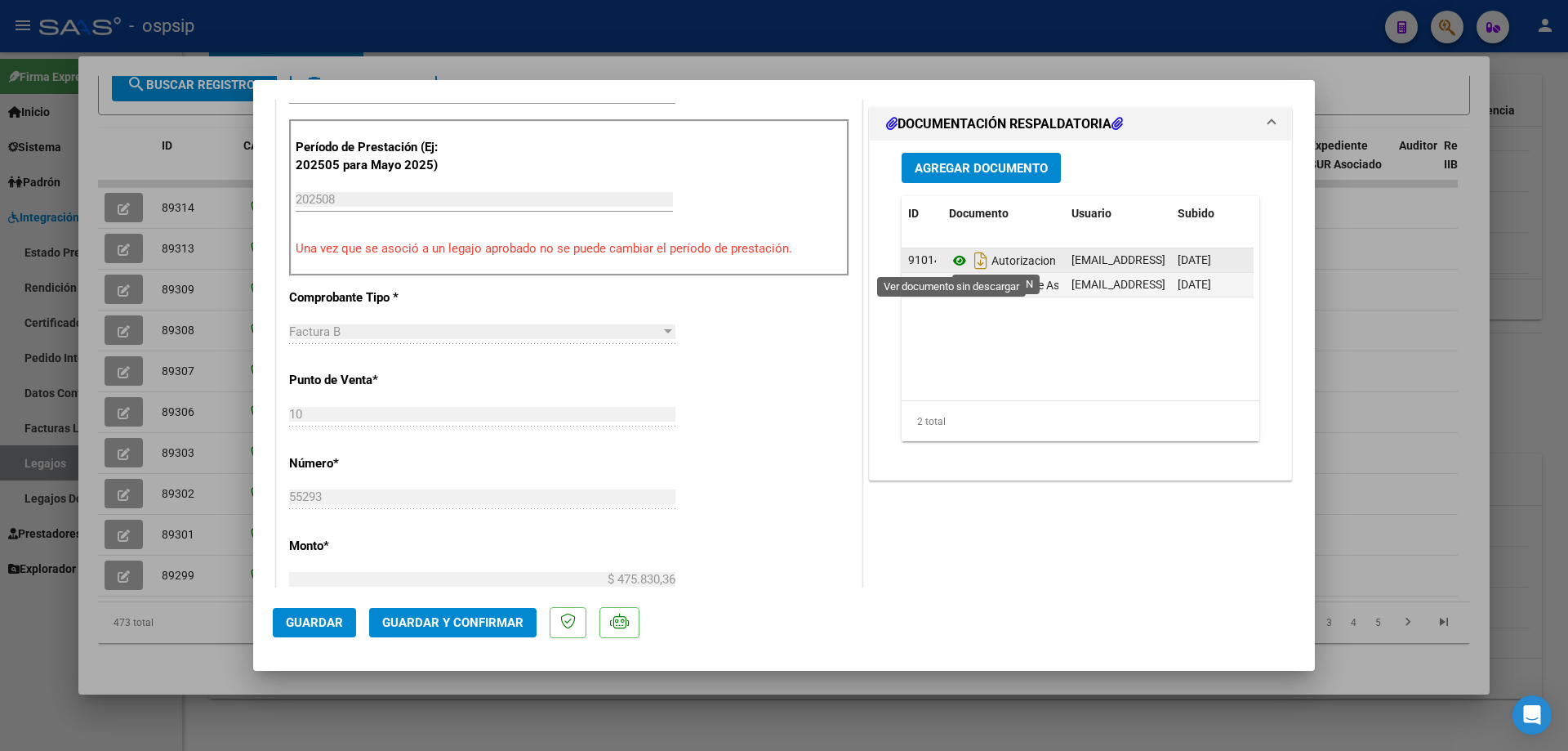
click at [919, 259] on icon at bounding box center [959, 260] width 21 height 19
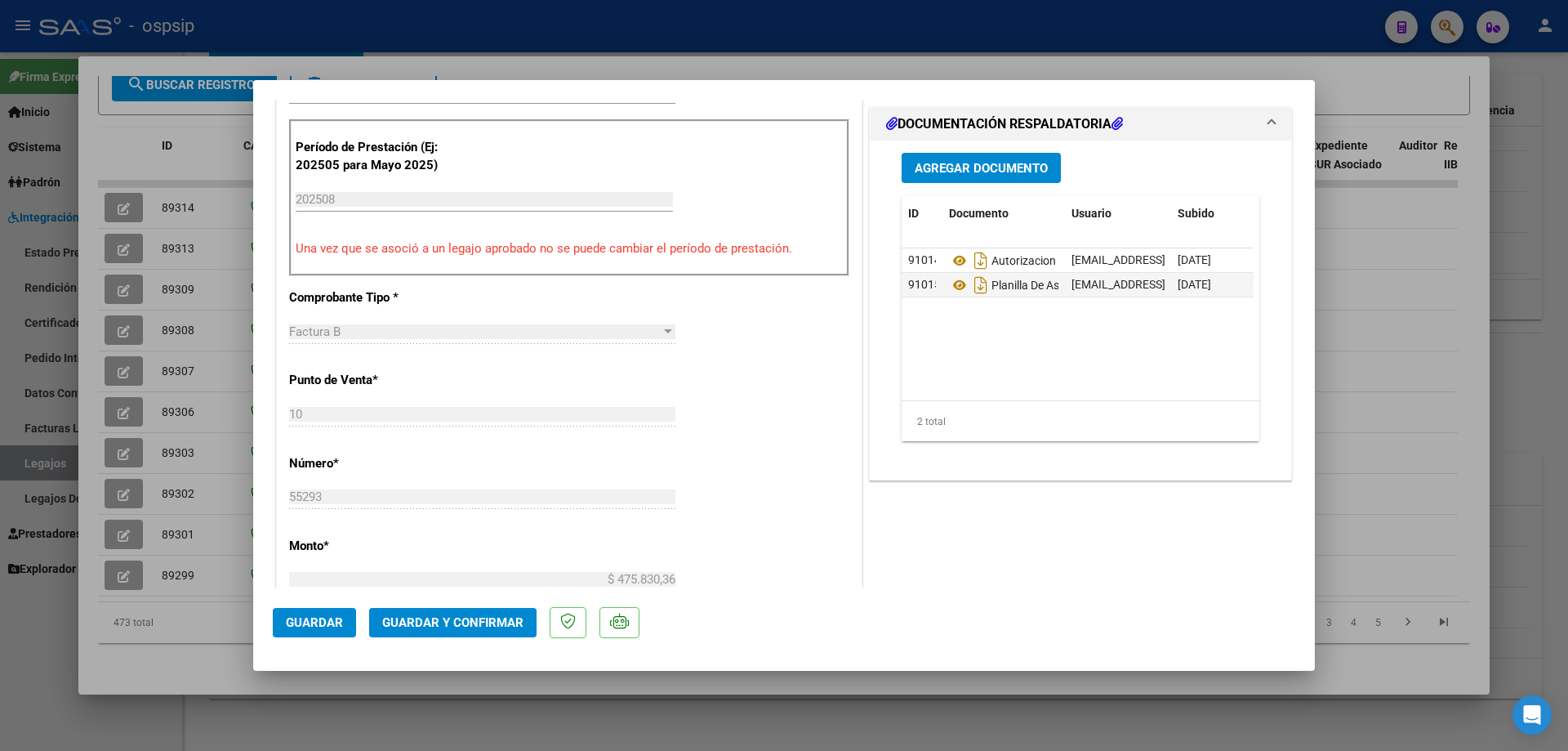
click at [422, 513] on span "Guardar y Confirmar" at bounding box center [453, 623] width 141 height 15
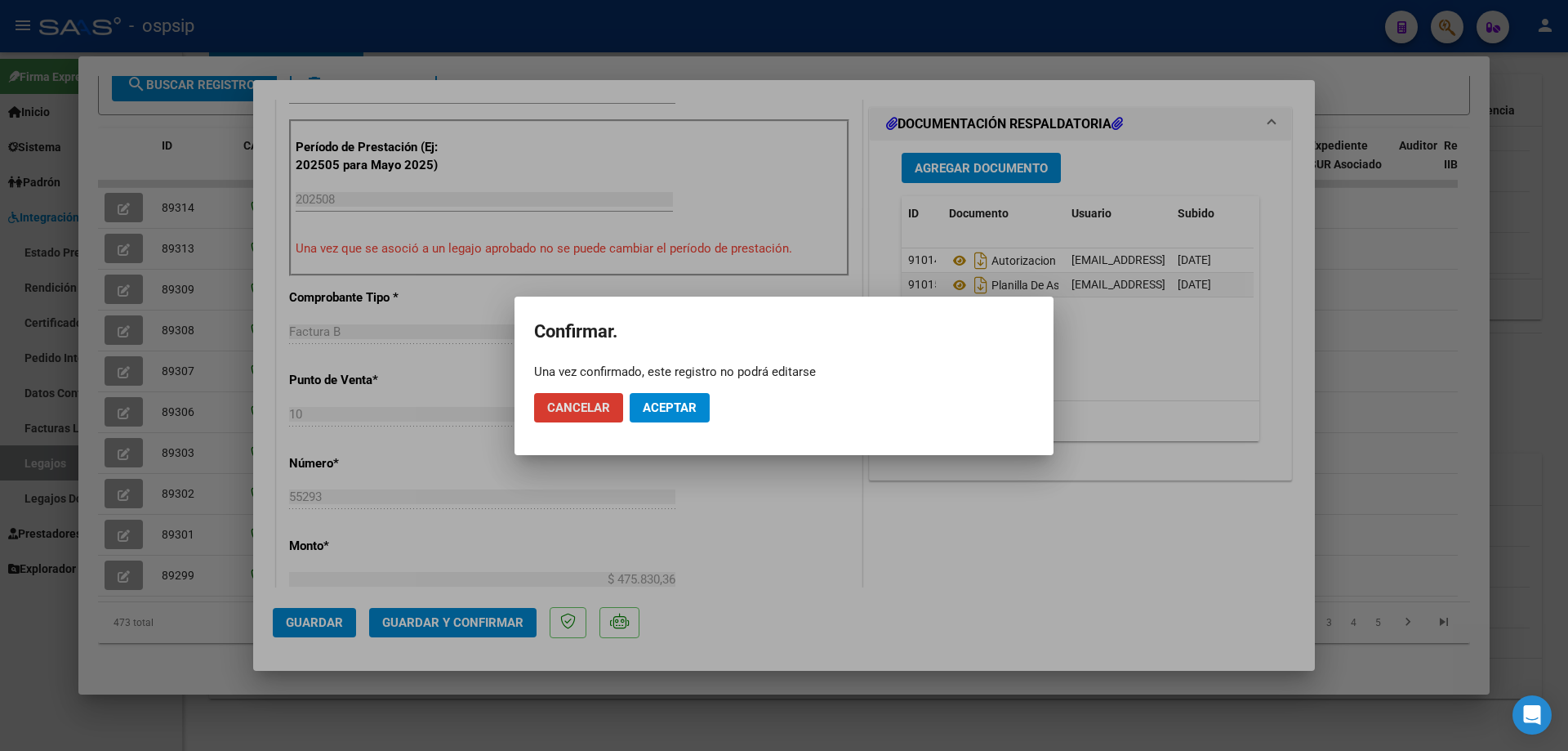
click at [665, 418] on button "Aceptar" at bounding box center [669, 408] width 80 height 29
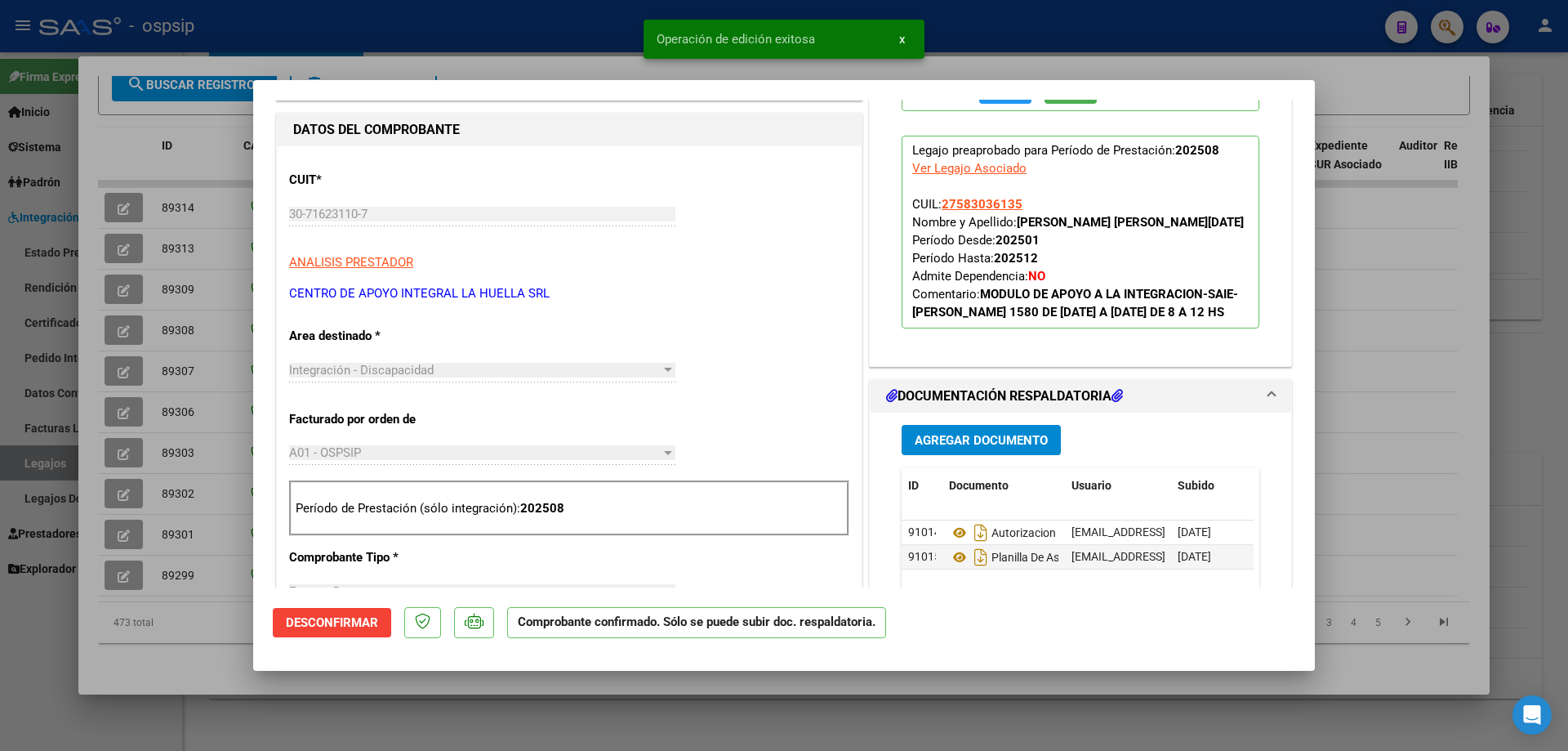
scroll to position [82, 0]
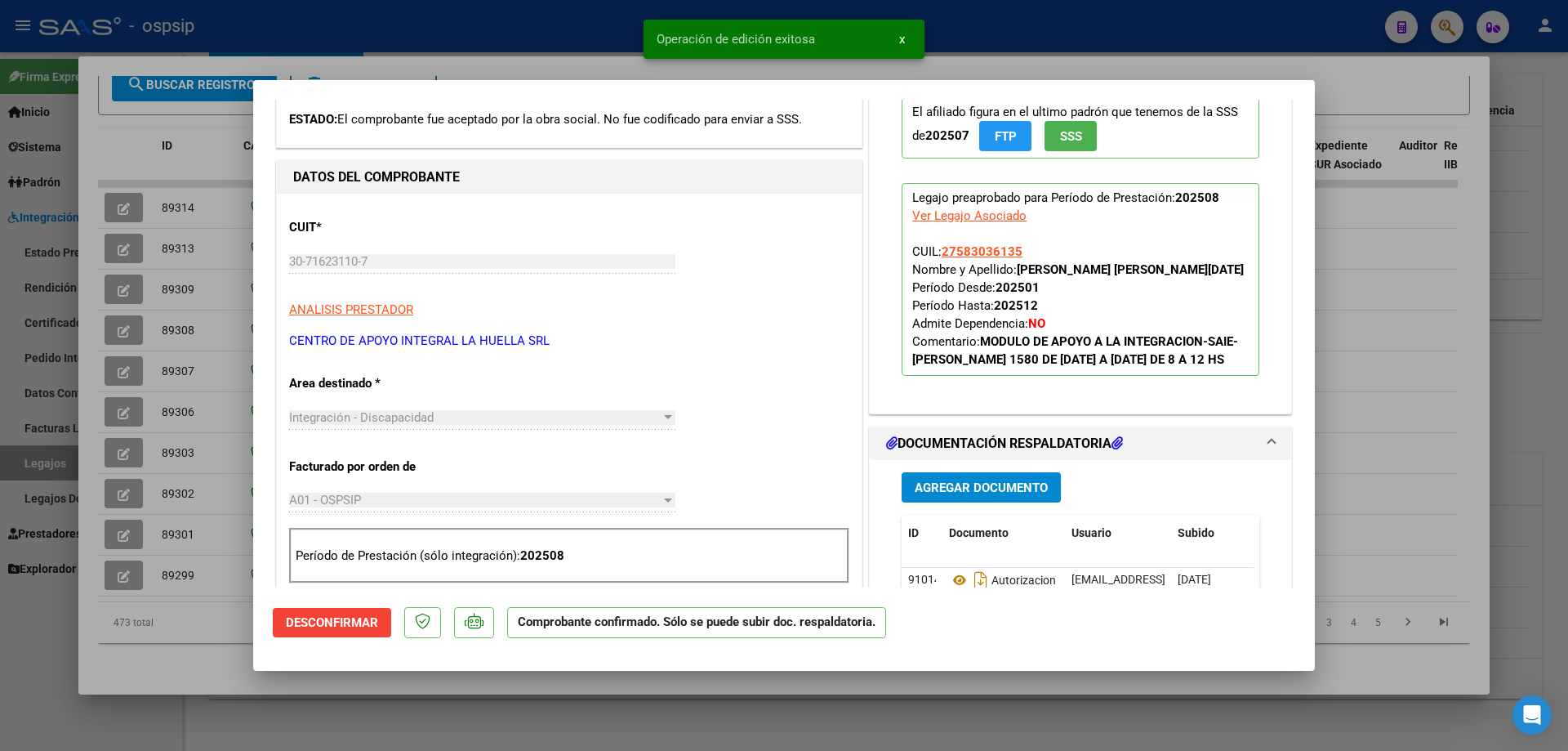
type input "$ 0,00"
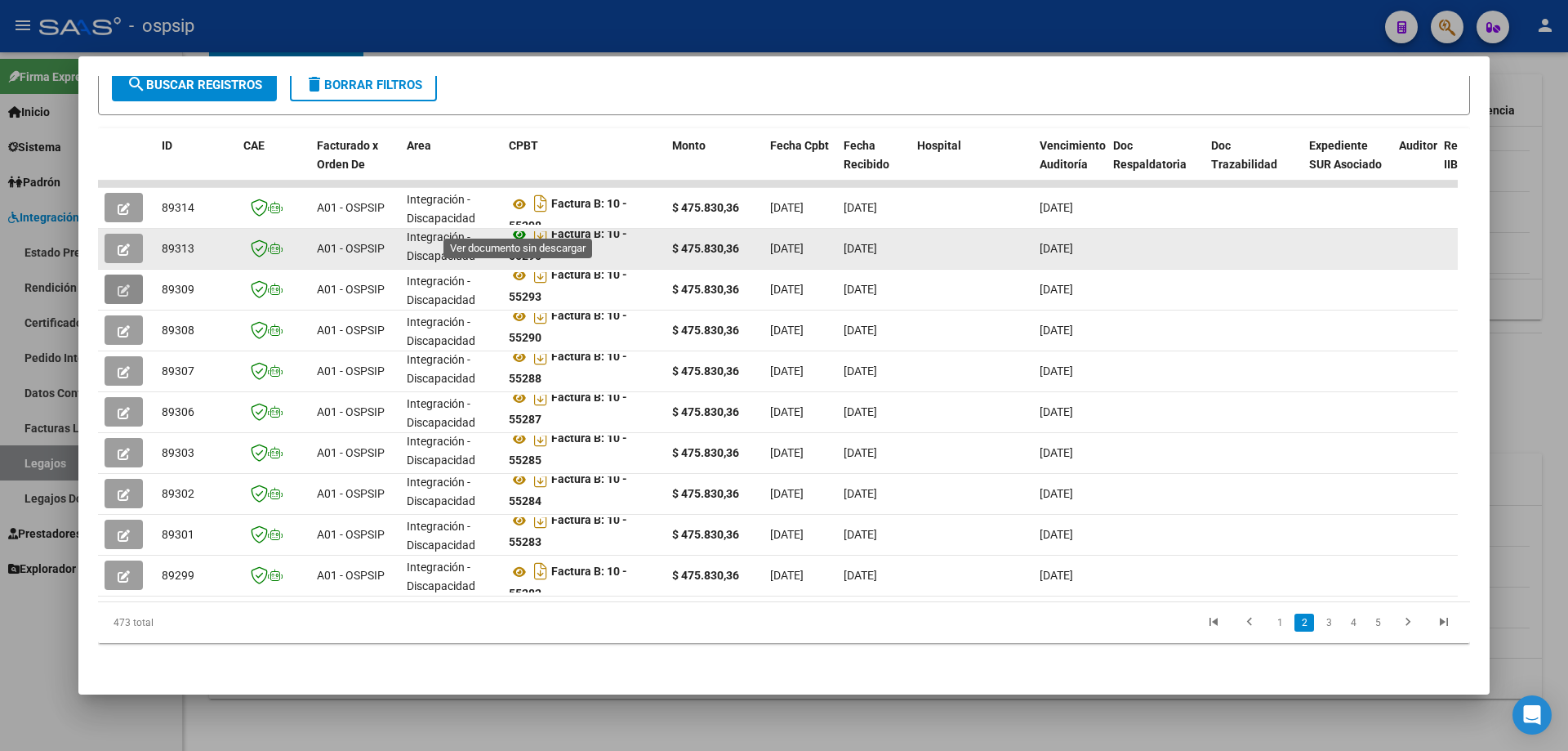
click at [521, 225] on icon at bounding box center [519, 234] width 21 height 19
click at [130, 234] on button "button" at bounding box center [124, 248] width 38 height 29
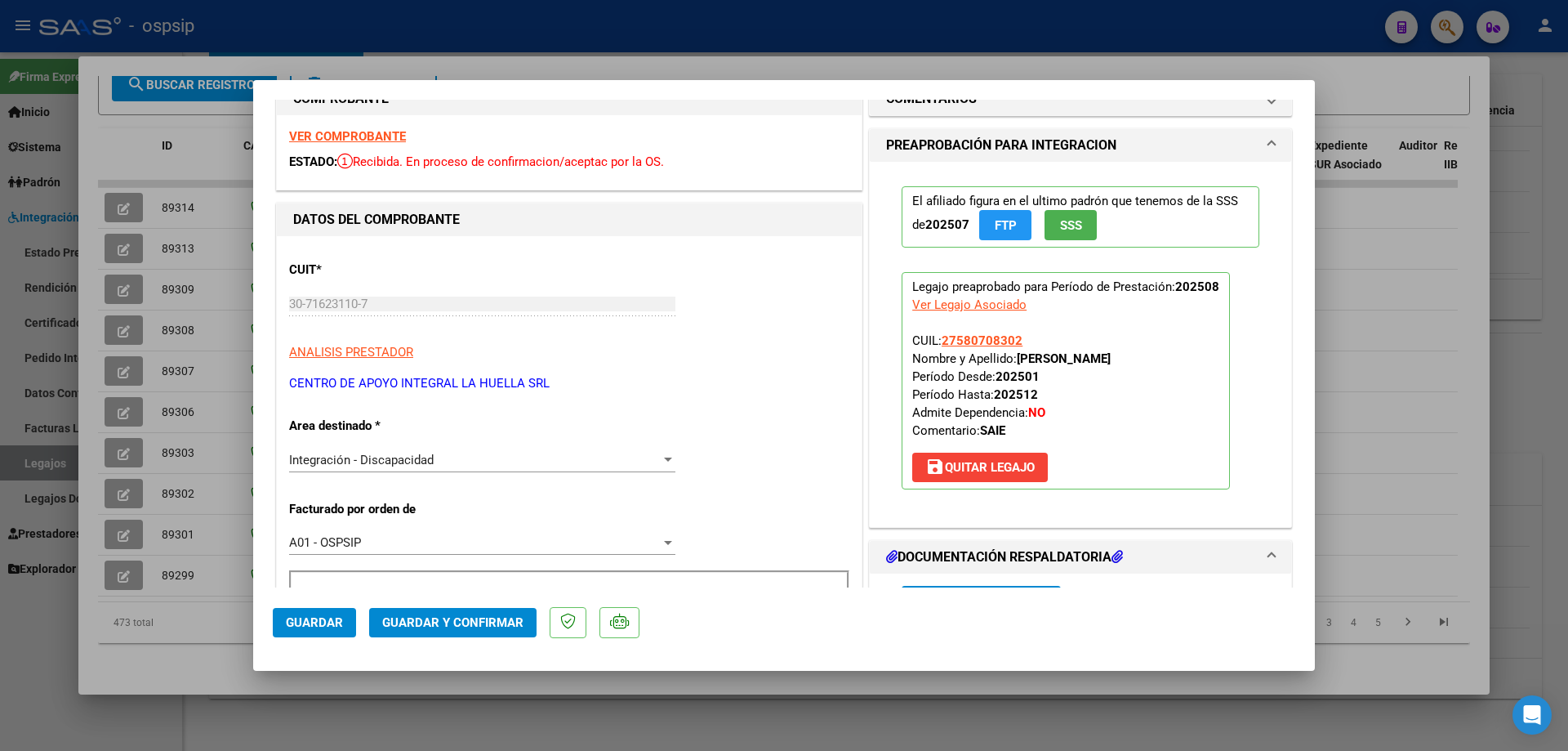
scroll to position [0, 0]
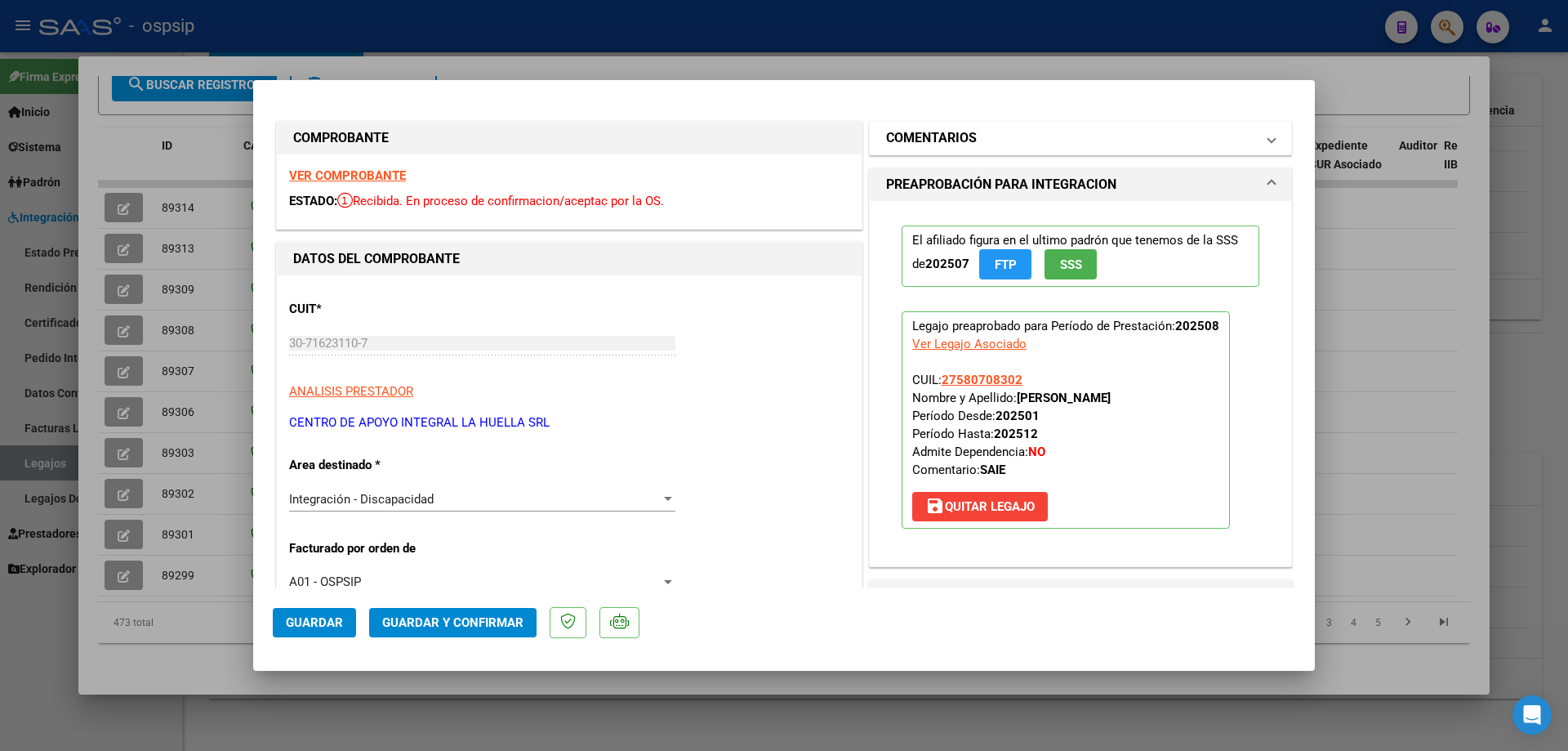
click at [919, 137] on span at bounding box center [1271, 138] width 6 height 19
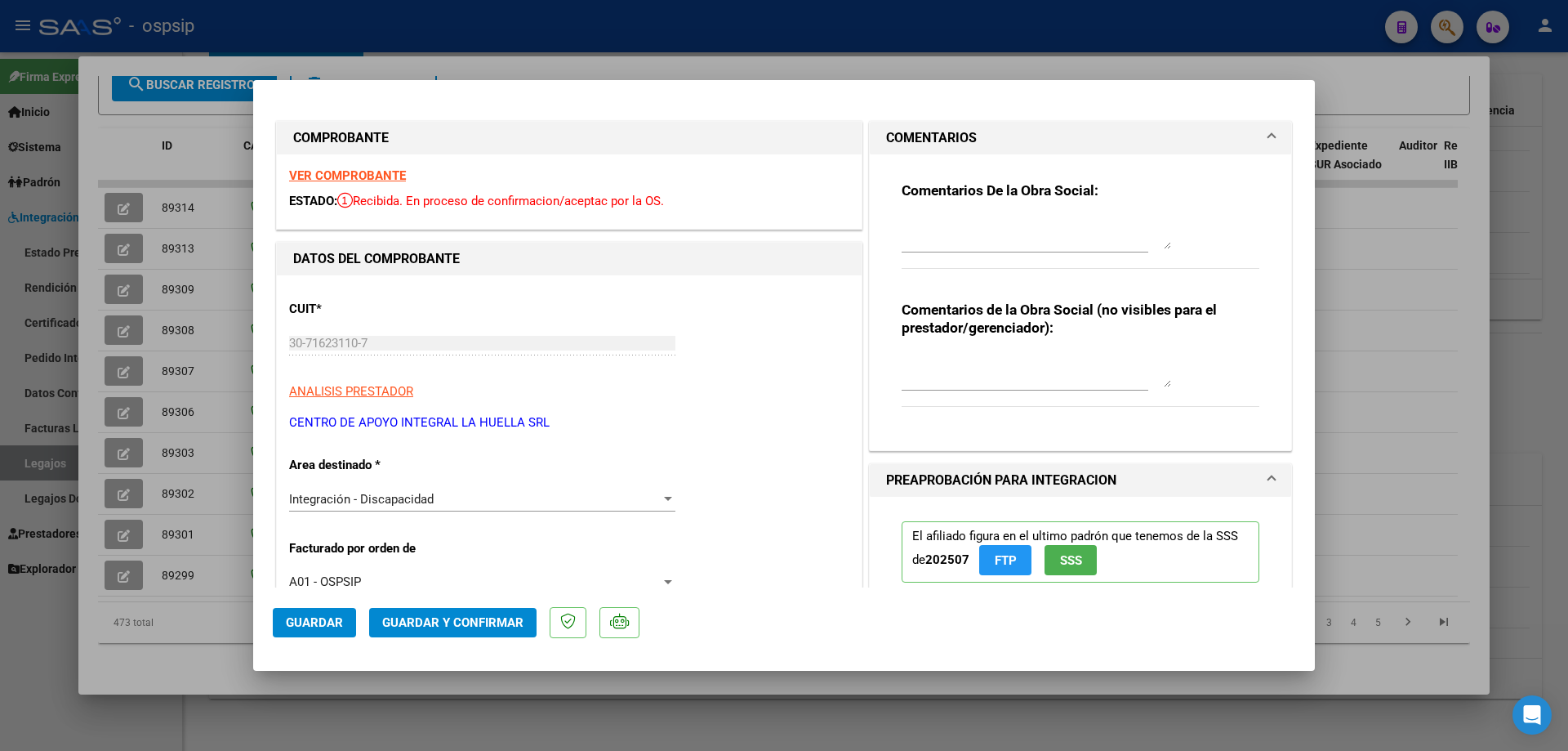
click at [919, 216] on textarea at bounding box center [1036, 233] width 269 height 33
type textarea "DEBITO MAL FACTURADO AFILIADO INCORRECTO"
click at [445, 513] on button "Guardar y Confirmar" at bounding box center [453, 623] width 168 height 29
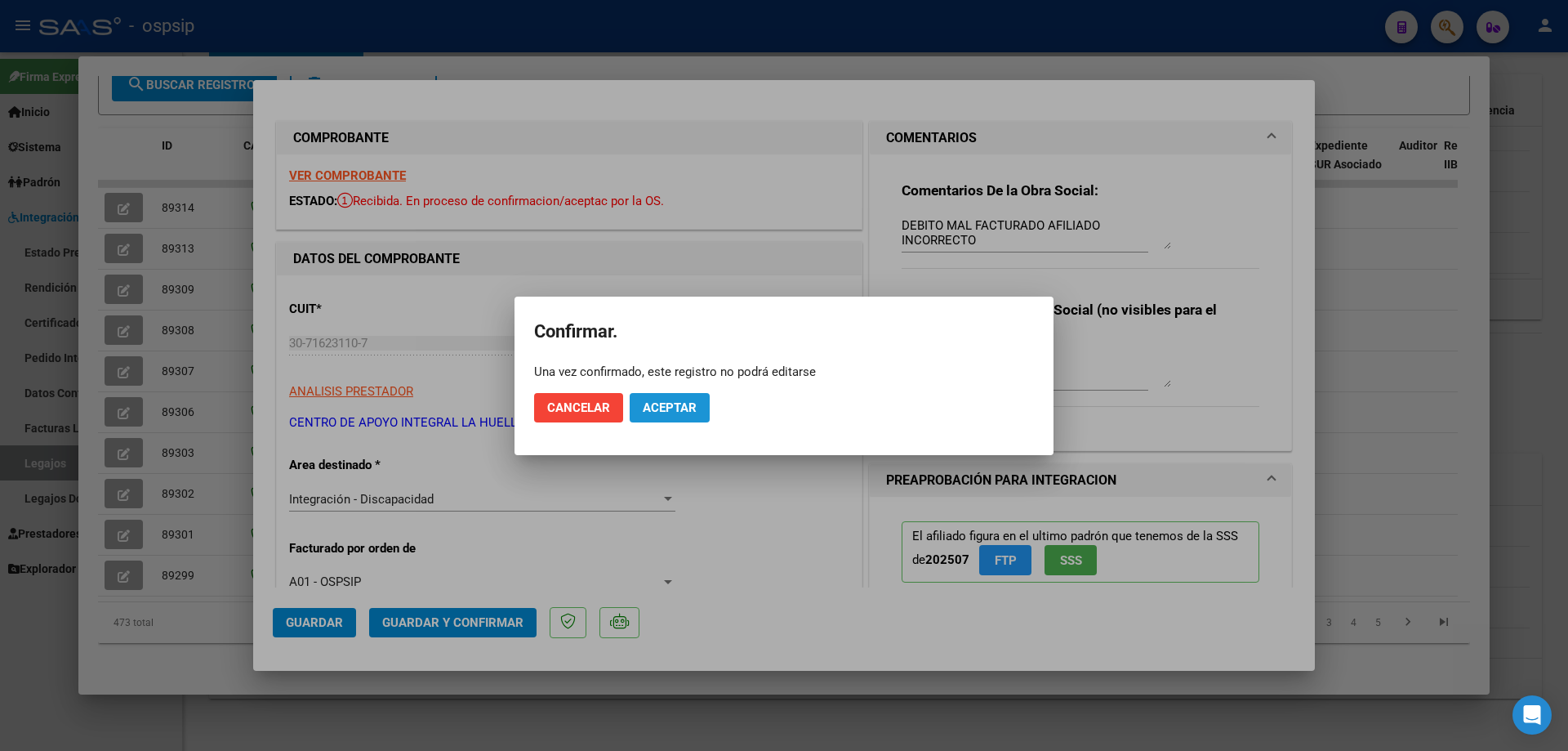
click at [692, 413] on span "Aceptar" at bounding box center [669, 408] width 54 height 15
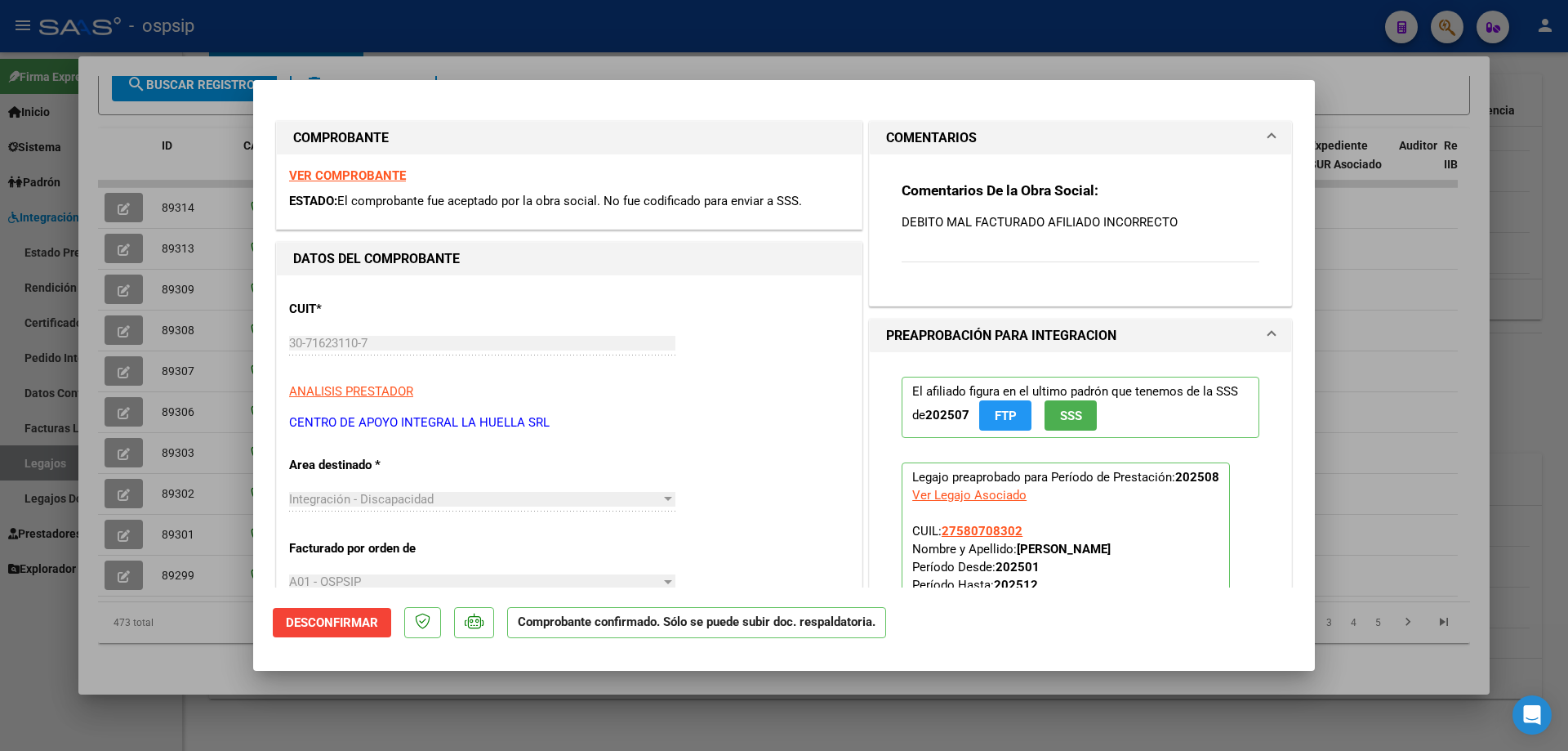
type input "$ 0,00"
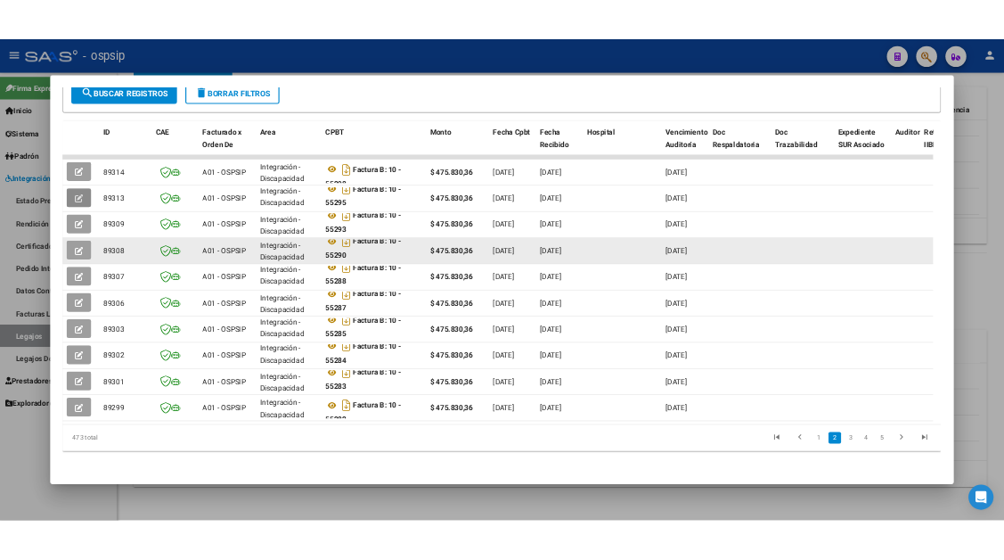
scroll to position [345, 0]
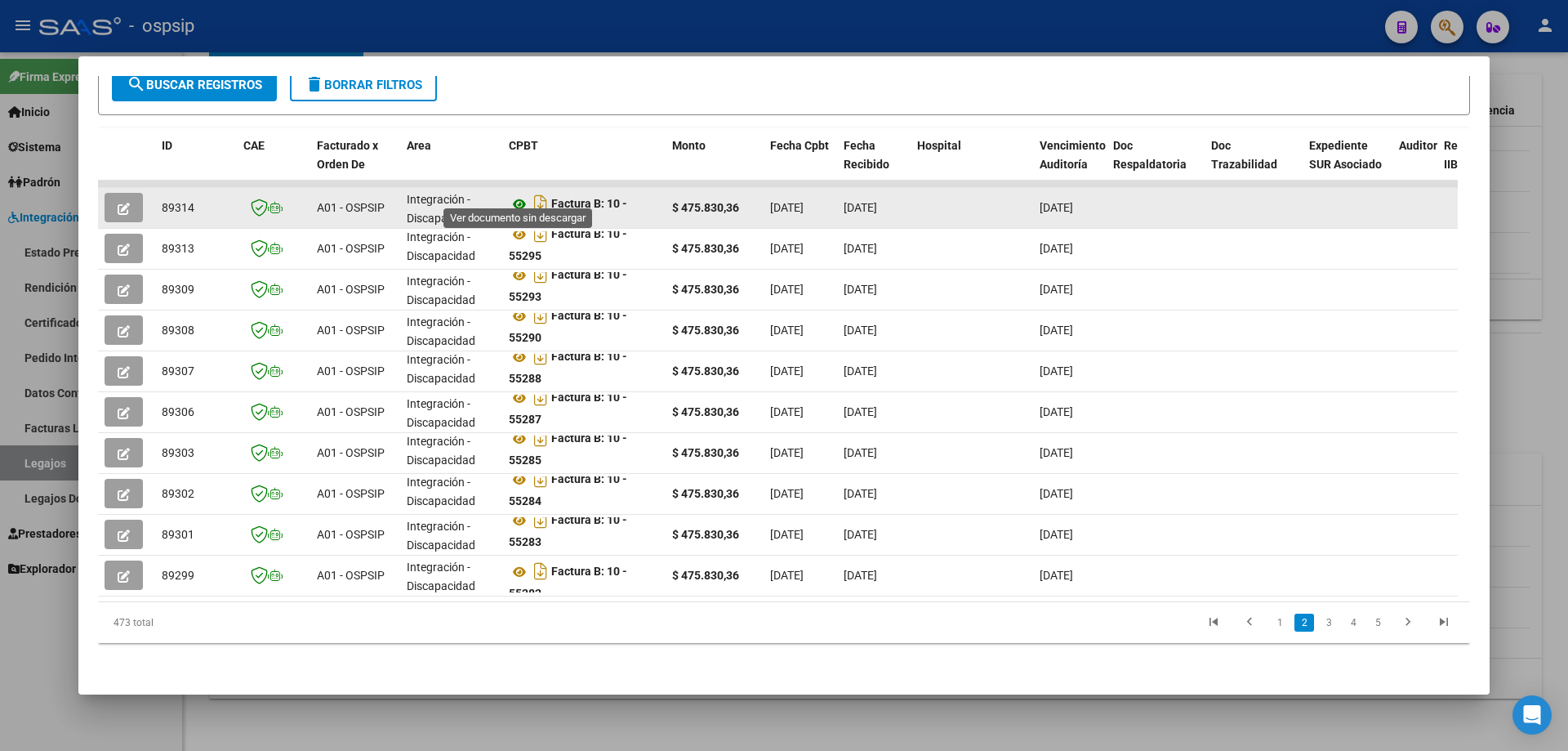
click at [519, 194] on icon at bounding box center [519, 204] width 21 height 19
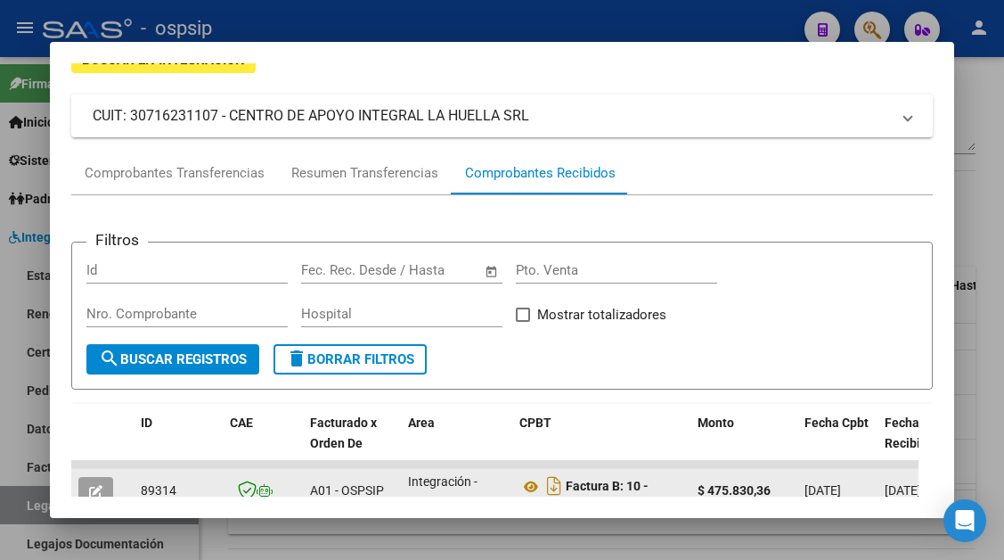
scroll to position [113, 0]
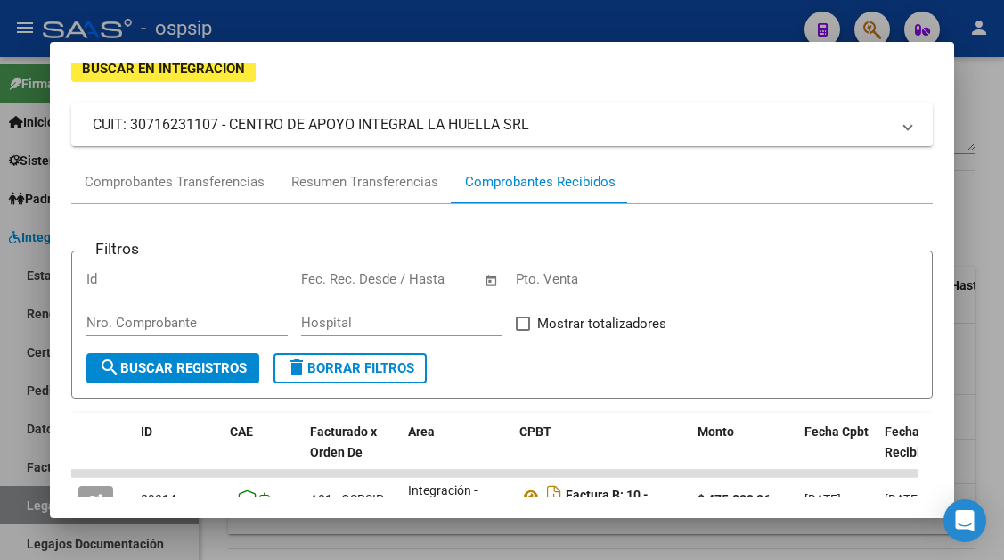
click at [34, 494] on div at bounding box center [502, 280] width 1004 height 560
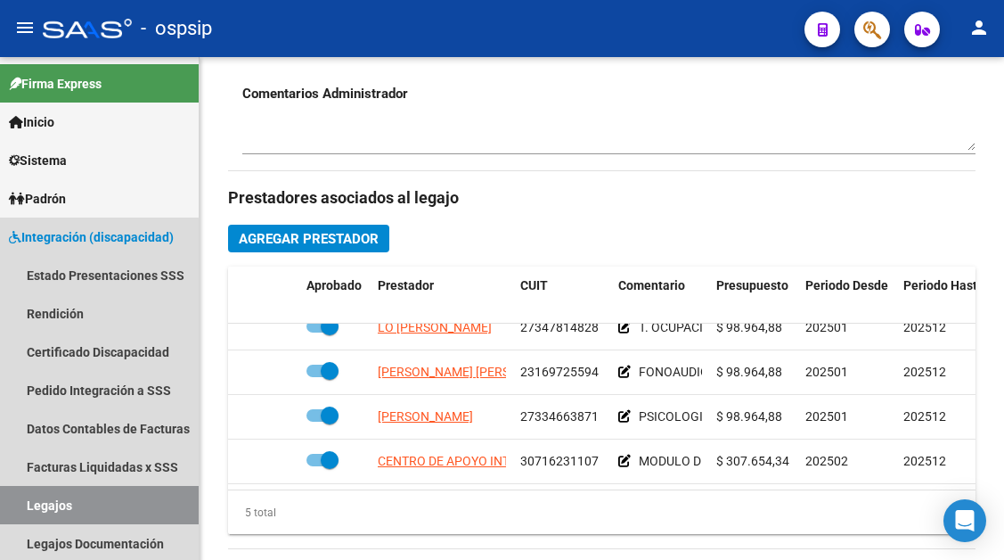
click at [34, 494] on link "Legajos" at bounding box center [99, 505] width 199 height 38
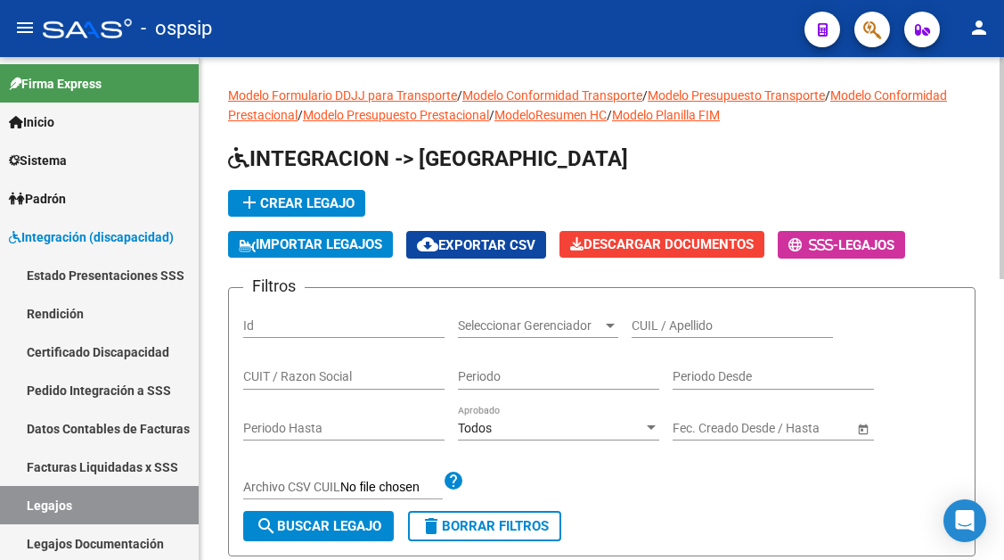
click at [658, 331] on input "CUIL / Apellido" at bounding box center [732, 325] width 201 height 15
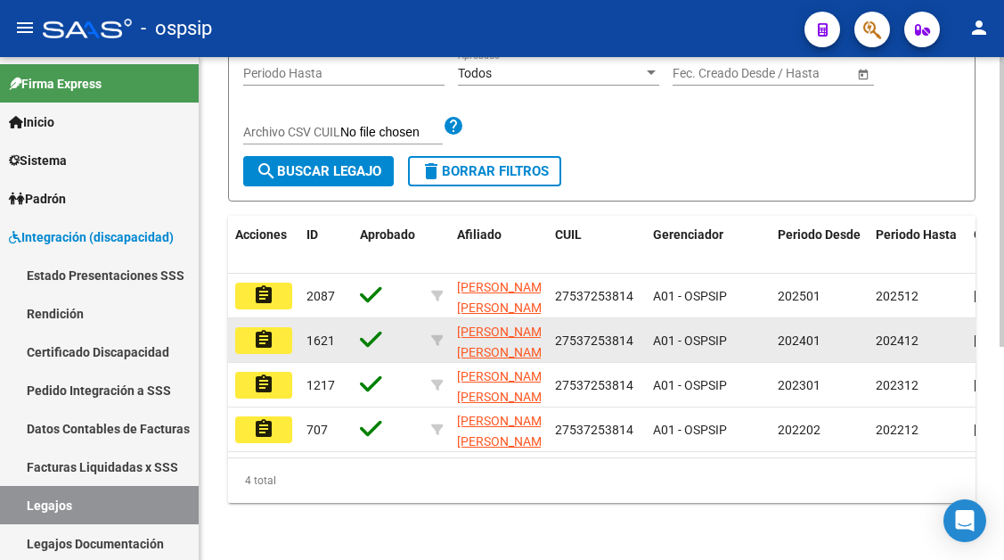
scroll to position [356, 0]
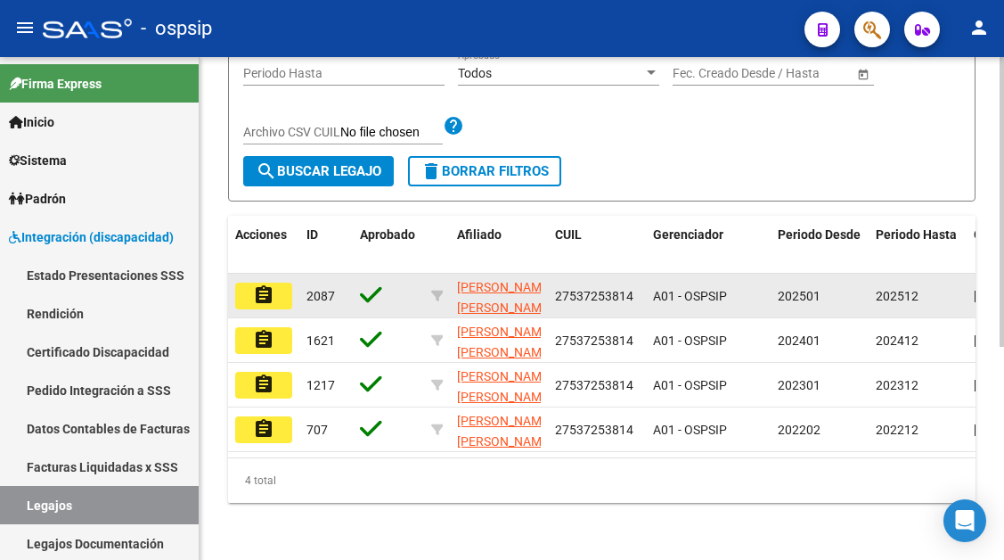
type input "salicas"
click at [269, 293] on mat-icon "assignment" at bounding box center [263, 294] width 21 height 21
